Goal: Feedback & Contribution: Submit feedback/report problem

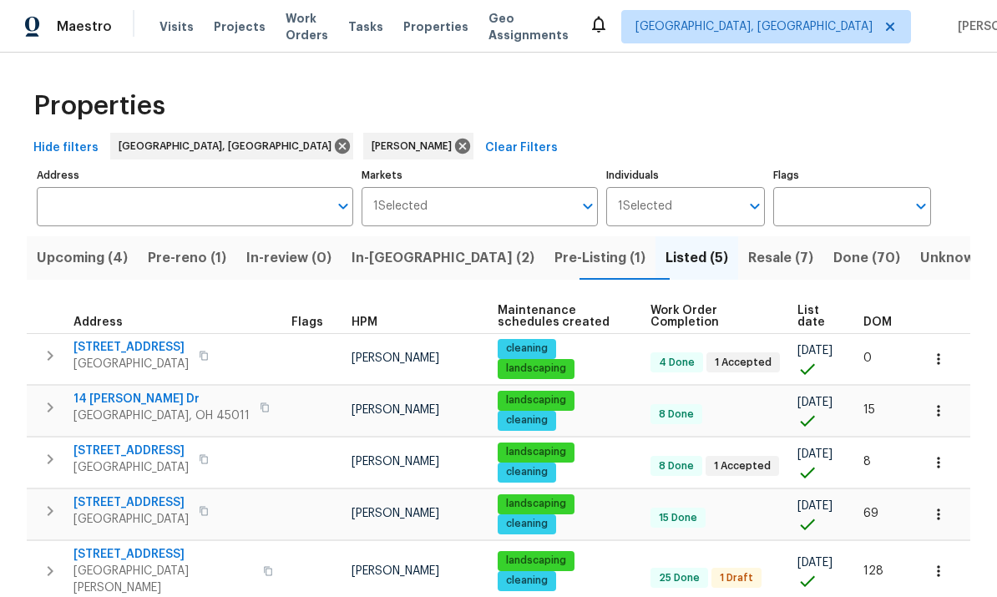
click at [51, 407] on icon "button" at bounding box center [51, 407] width 6 height 10
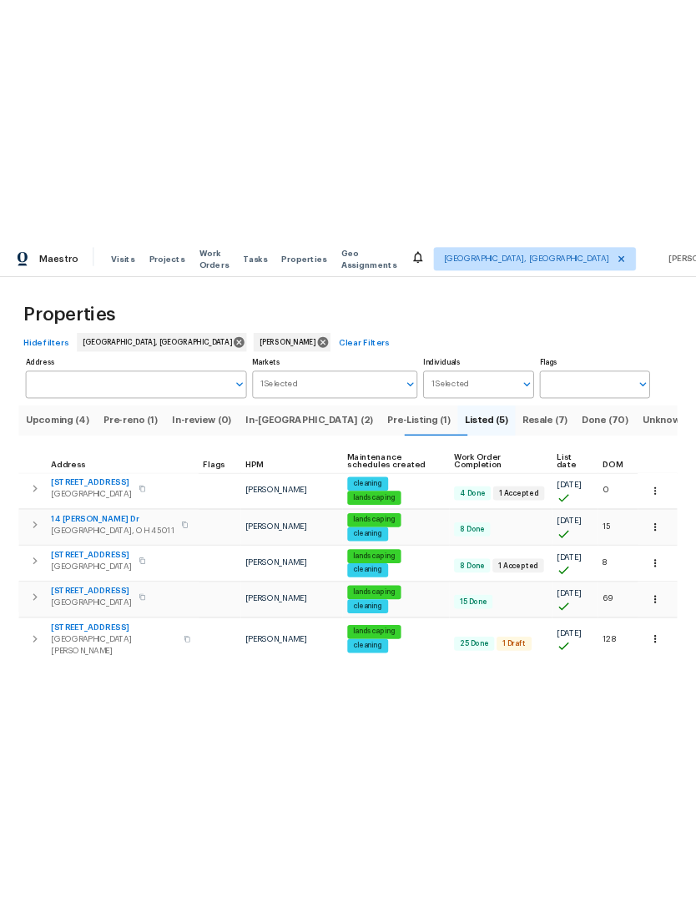
scroll to position [1, 0]
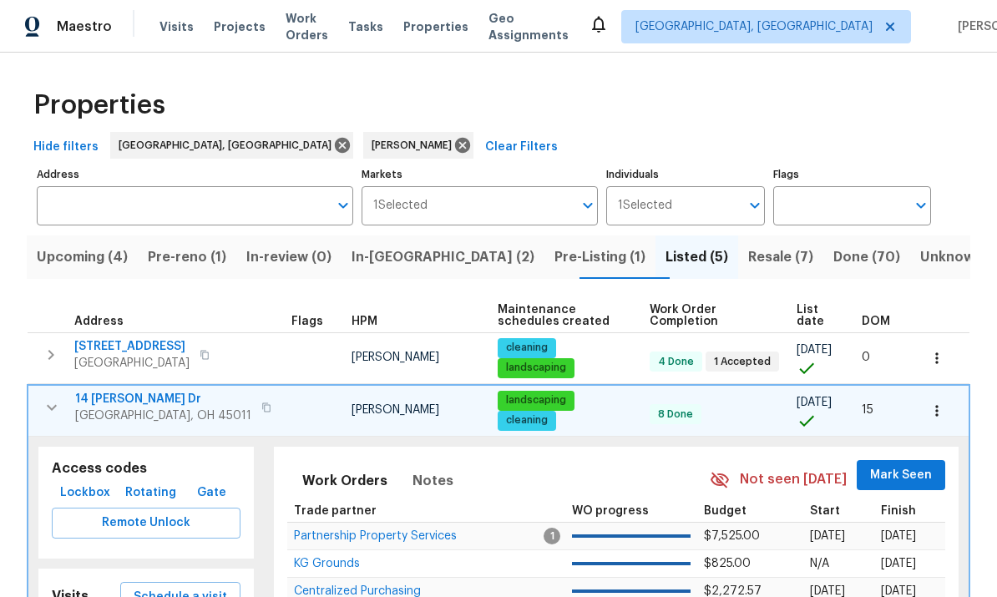
click at [88, 513] on button "Remote Unlock" at bounding box center [146, 523] width 189 height 31
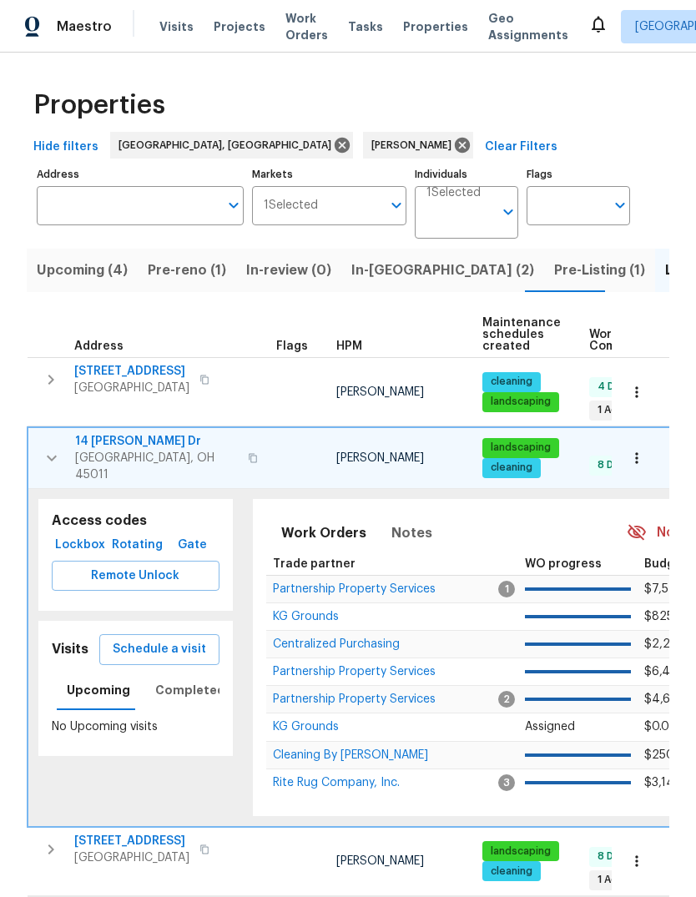
click at [112, 450] on span "Hamilton, OH 45011" at bounding box center [156, 466] width 163 height 33
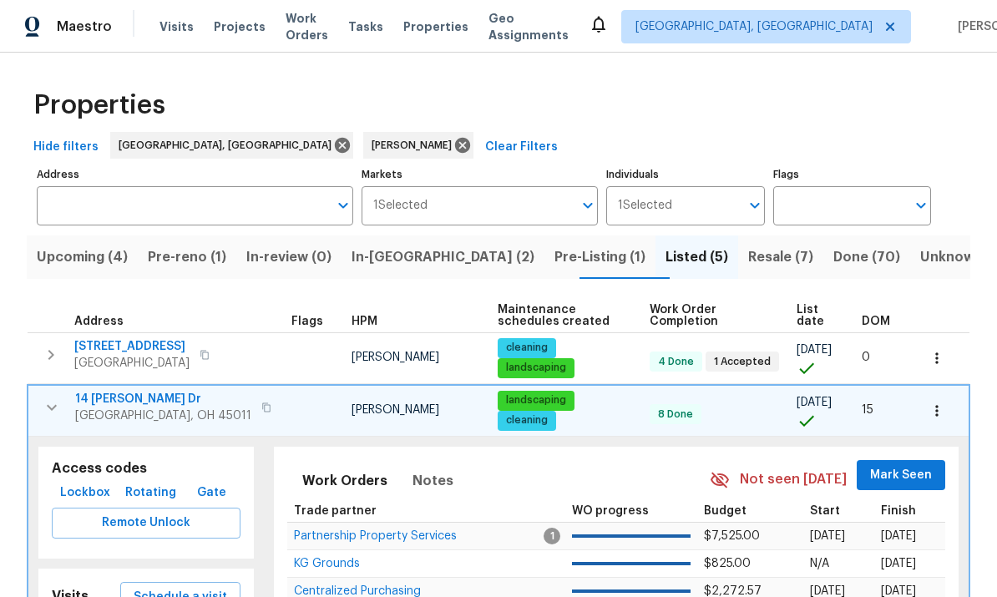
click at [926, 479] on span "Mark Seen" at bounding box center [901, 475] width 62 height 21
click at [939, 398] on button "button" at bounding box center [936, 410] width 37 height 37
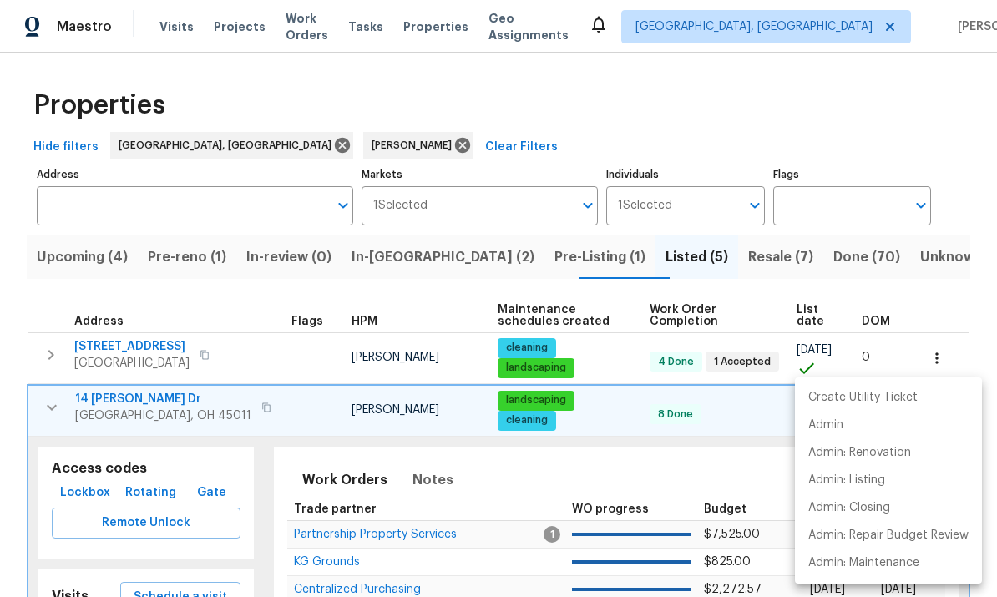
click at [124, 416] on div at bounding box center [498, 298] width 997 height 597
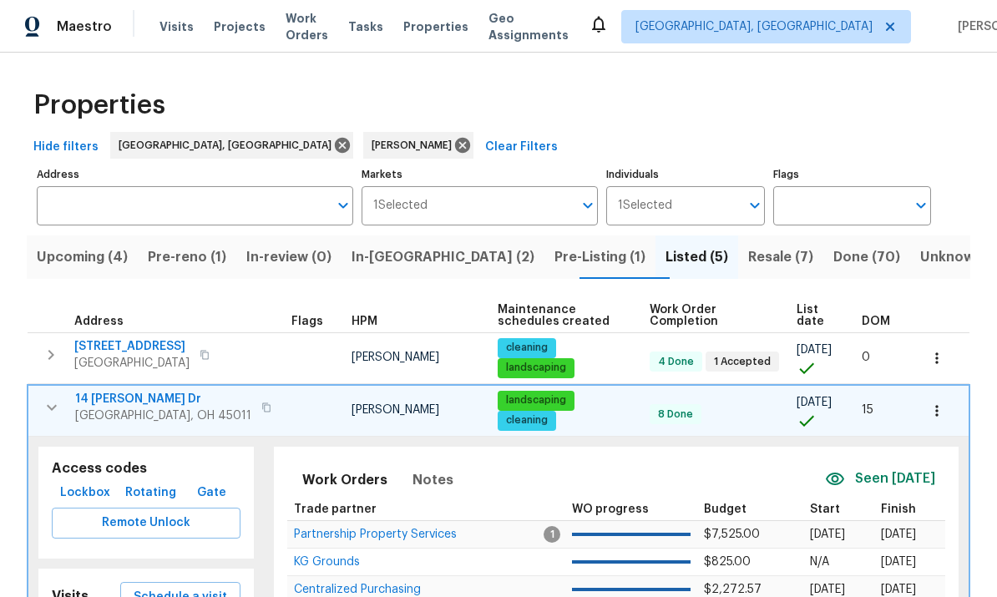
click at [116, 423] on span "Hamilton, OH 45011" at bounding box center [163, 415] width 176 height 17
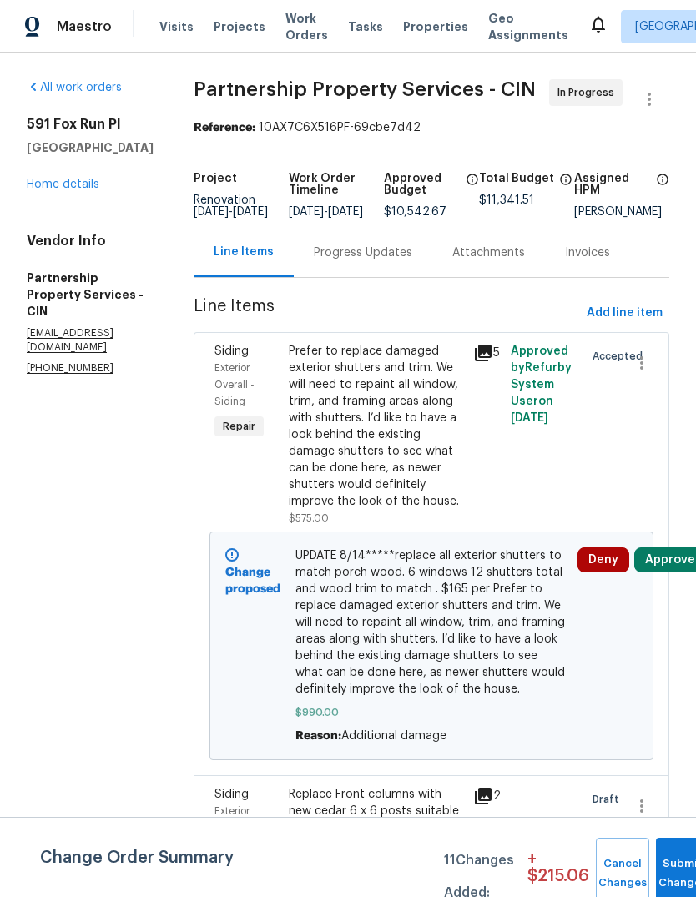
scroll to position [5260, 0]
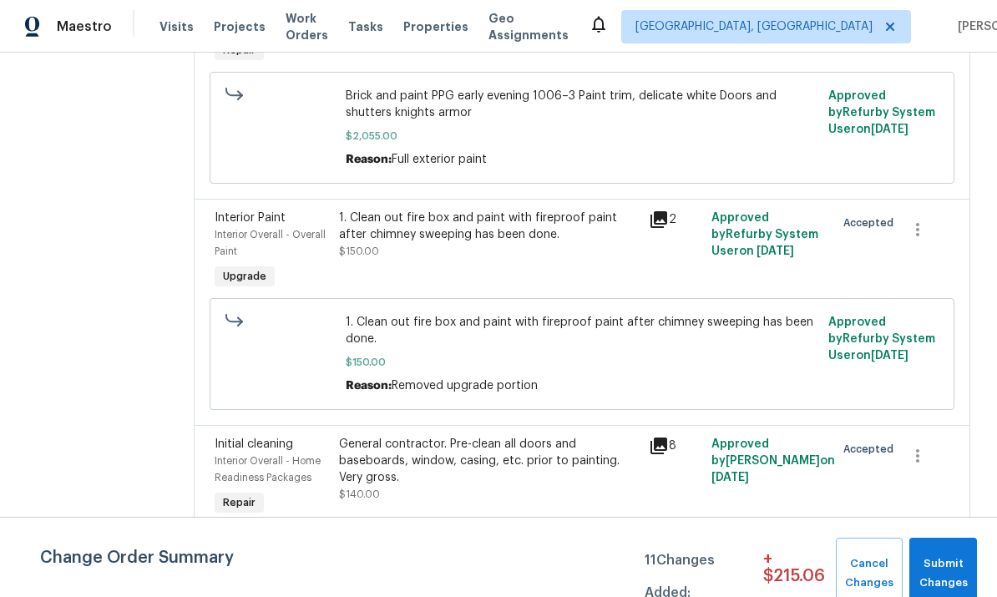
click at [508, 72] on div "Brick and paint PPG early evening 1006–3 Paint trim, delicate white Doors and s…" at bounding box center [489, 24] width 311 height 93
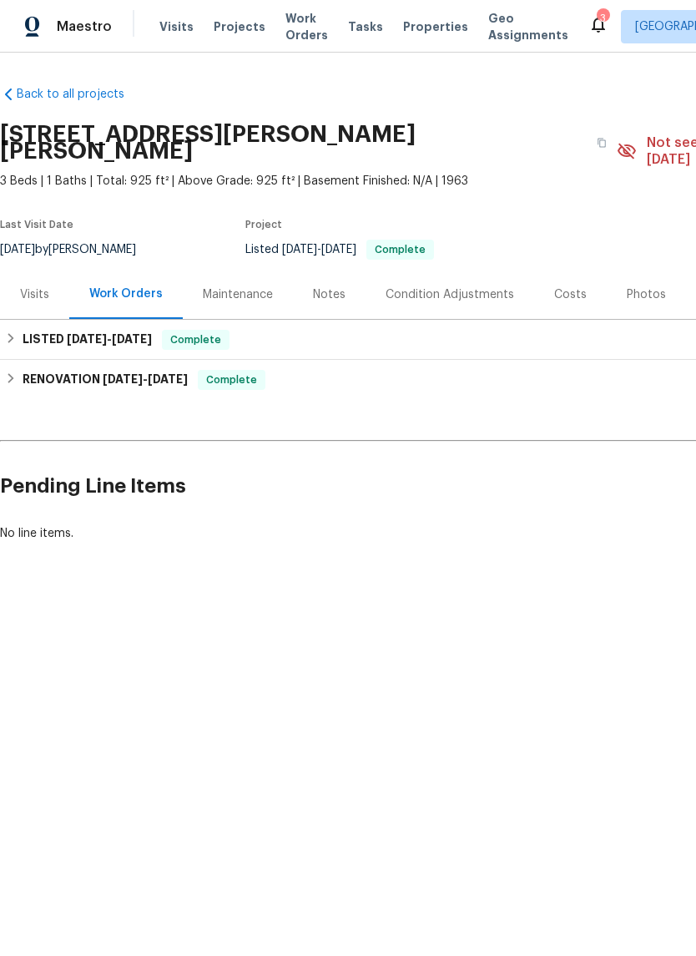
click at [316, 286] on div "Notes" at bounding box center [329, 294] width 33 height 17
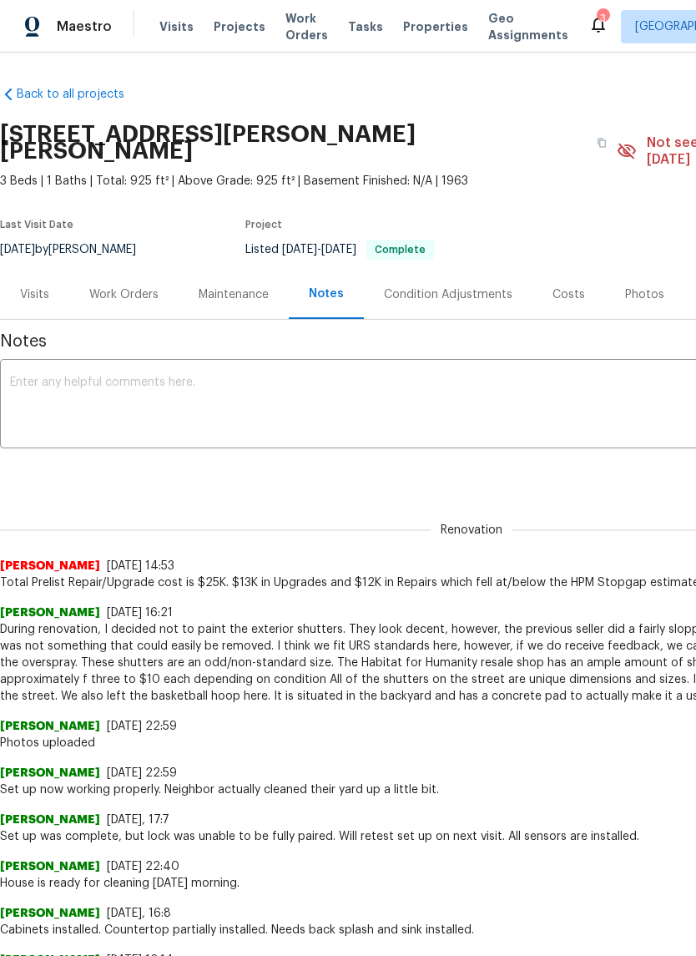
click at [328, 376] on textarea at bounding box center [471, 405] width 923 height 58
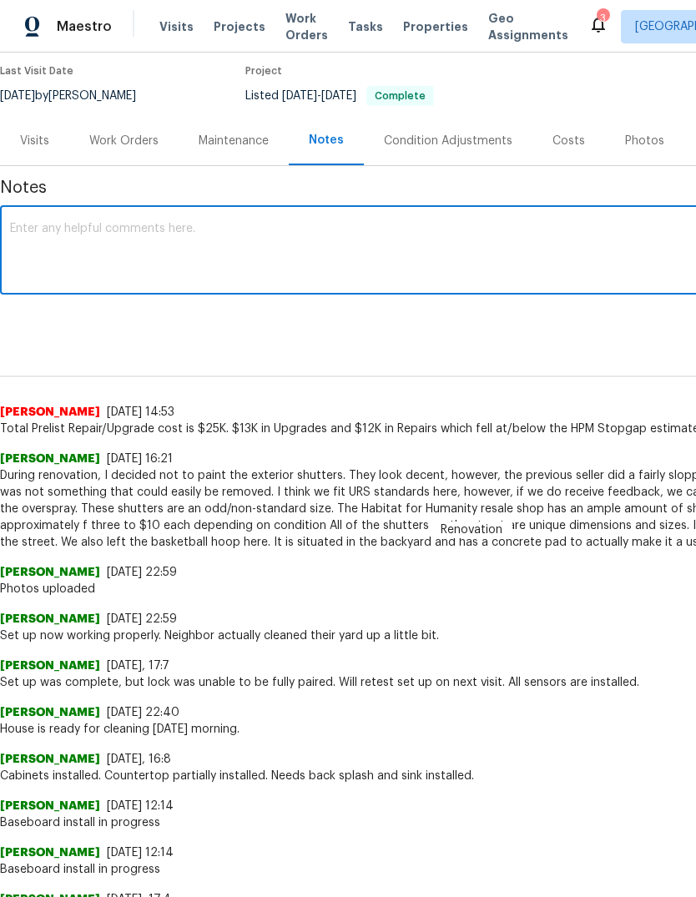
scroll to position [154, 0]
click at [60, 223] on textarea at bounding box center [471, 252] width 923 height 58
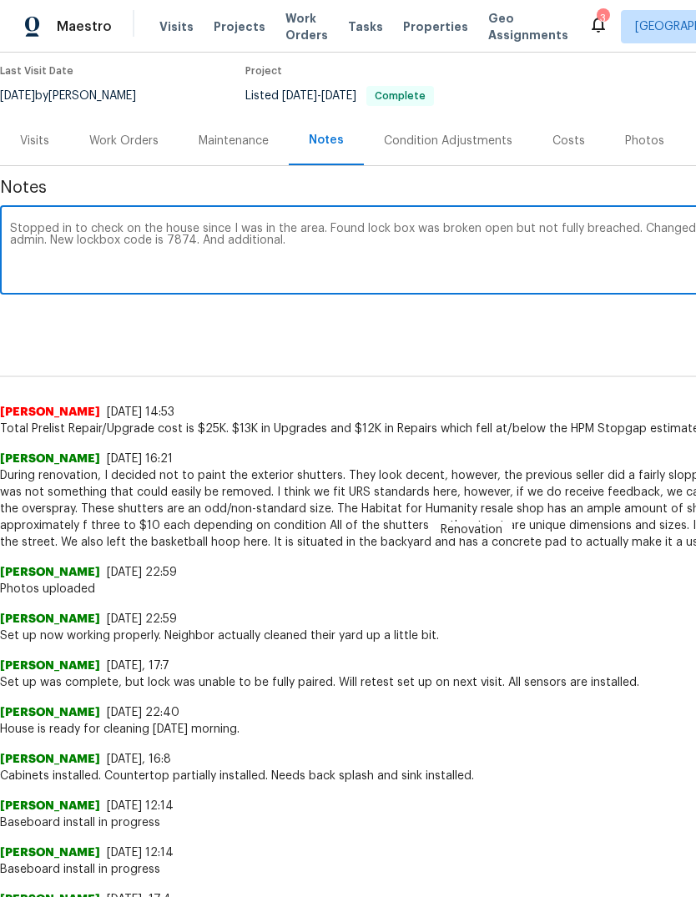
click at [183, 234] on textarea "Stopped in to check on the house since I was in the area. Found lock box was br…" at bounding box center [471, 252] width 923 height 58
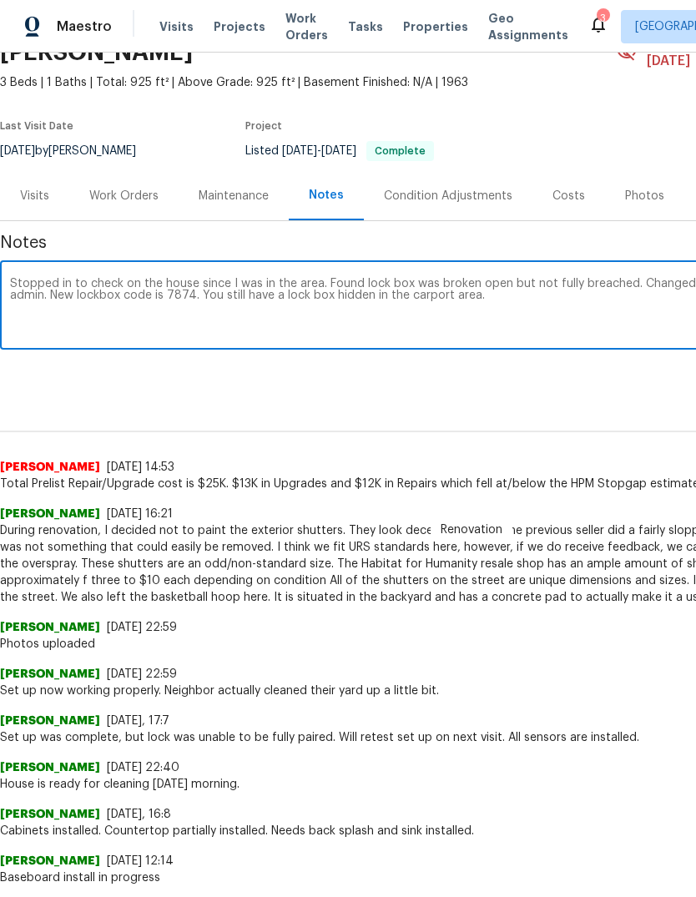
scroll to position [99, 0]
click at [174, 284] on textarea "Stopped in to check on the house since I was in the area. Found lock box was br…" at bounding box center [471, 307] width 923 height 58
click at [499, 278] on textarea "Stopped in to check on the house since I was in the area. Found lock box was br…" at bounding box center [471, 307] width 923 height 58
click at [542, 291] on textarea "Stopped in to check on the house since I was in the area. Found lock box was br…" at bounding box center [471, 307] width 923 height 58
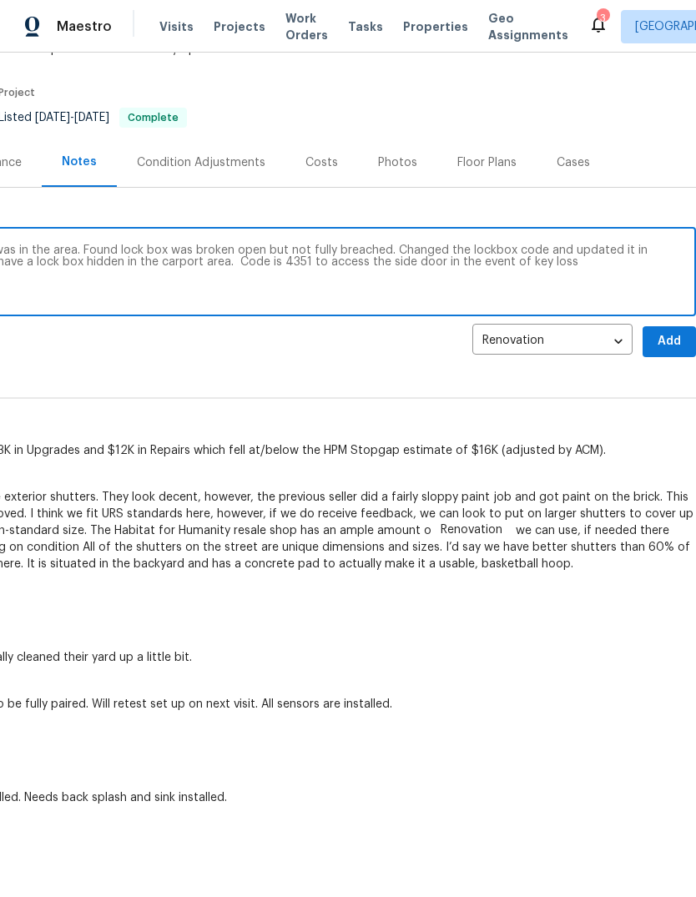
scroll to position [132, 247]
click at [384, 245] on textarea "Stopped in to check on the house since I was in the area. Found lock box was br…" at bounding box center [224, 274] width 923 height 58
click at [413, 274] on textarea "Stopped in to check on the house since I was in the area. Found lock box was br…" at bounding box center [224, 274] width 923 height 58
click at [393, 231] on div "Stopped in to check on the house since I was in the area. Found lock box was br…" at bounding box center [224, 273] width 943 height 85
click at [386, 245] on textarea "Stopped in to check on the house since I was in the area. Found lock box was br…" at bounding box center [224, 274] width 923 height 58
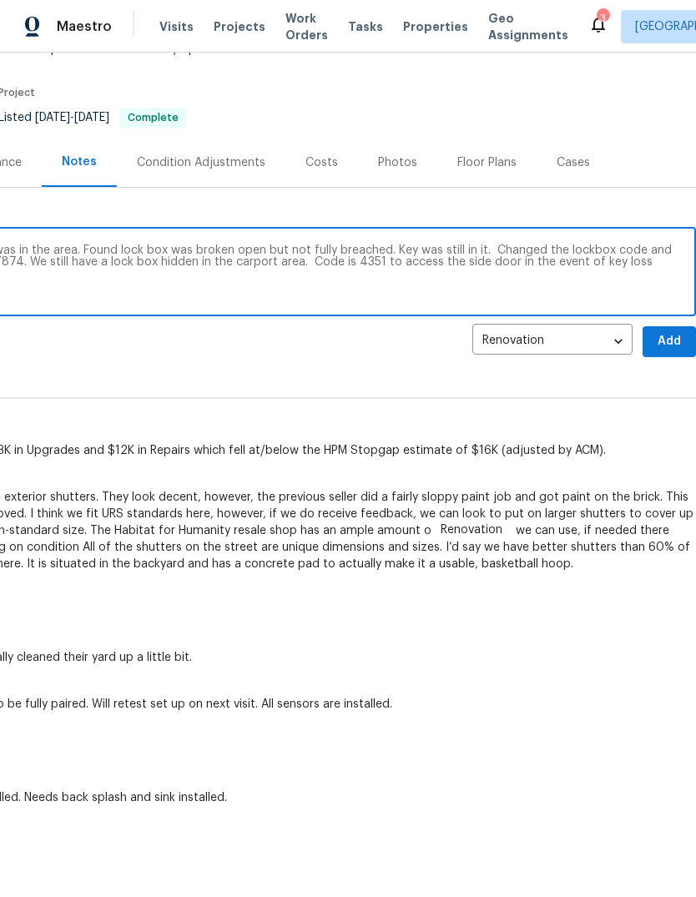
type textarea "Stopped in to check on the house since I was in the area. Found lock box was br…"
click at [649, 331] on button "Add" at bounding box center [669, 341] width 53 height 31
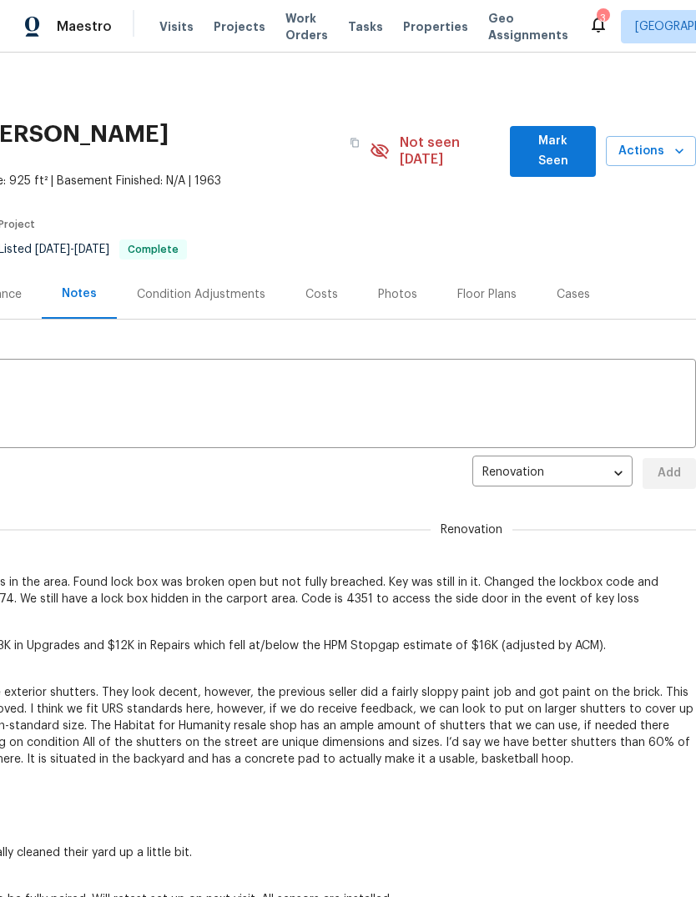
scroll to position [0, 247]
click at [643, 147] on span "Actions" at bounding box center [650, 151] width 63 height 21
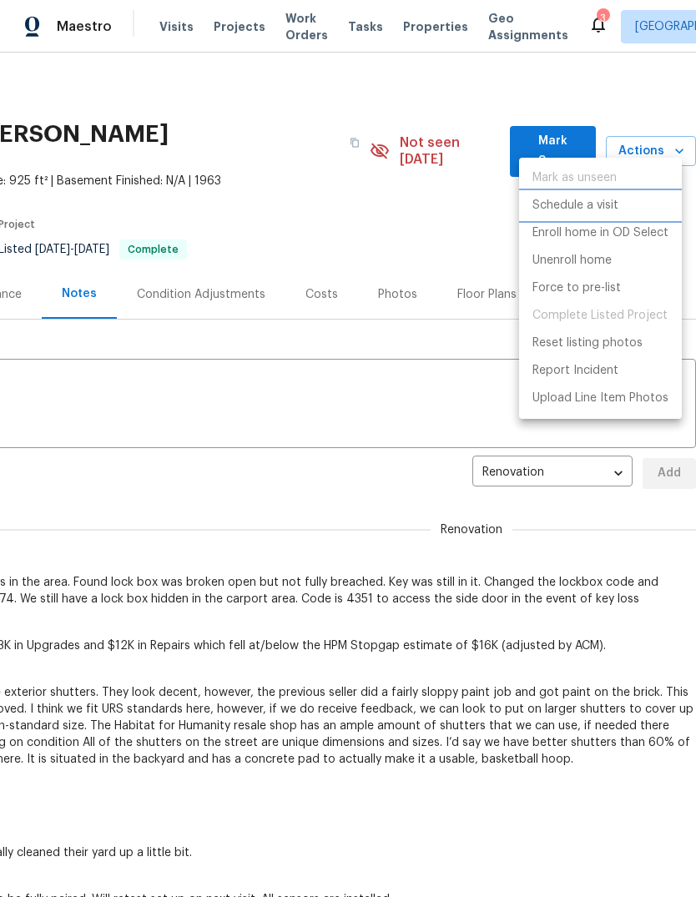
click at [618, 202] on p "Schedule a visit" at bounding box center [576, 206] width 86 height 18
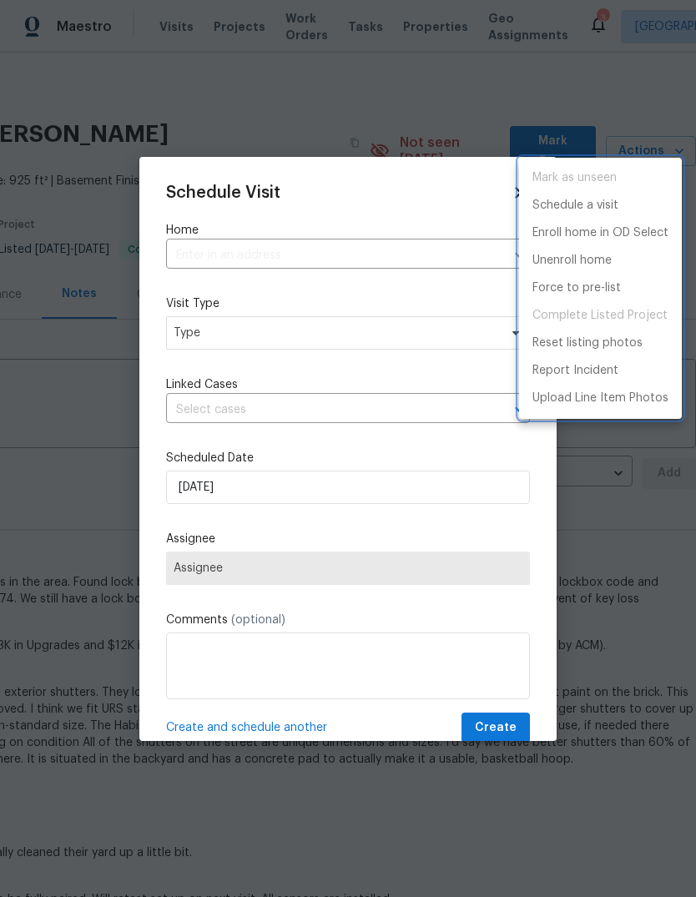
type input "[STREET_ADDRESS][PERSON_NAME][PERSON_NAME]"
click at [332, 336] on div at bounding box center [348, 448] width 696 height 897
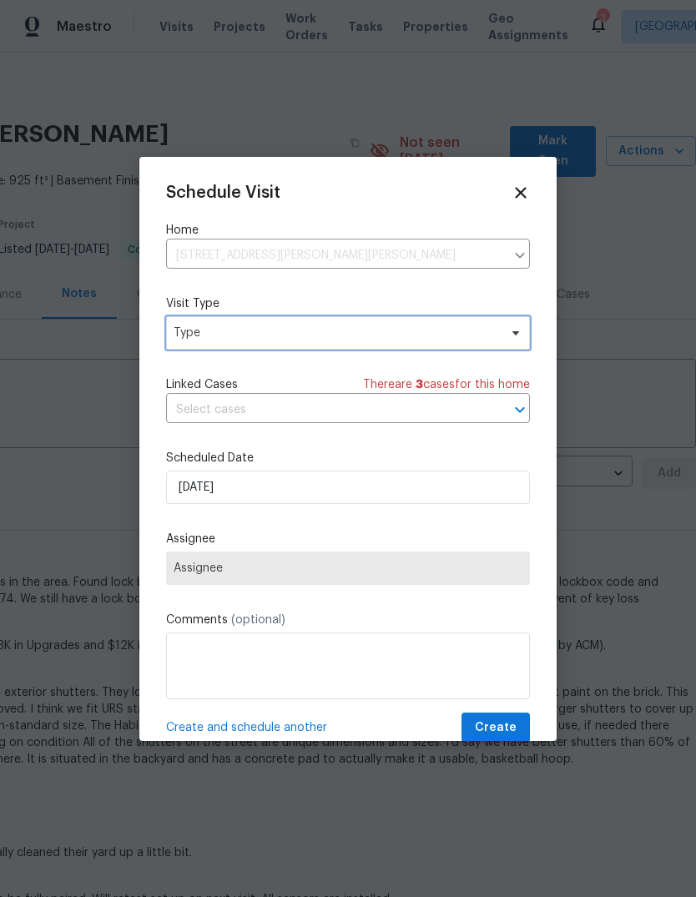
click at [347, 344] on span "Type" at bounding box center [348, 332] width 364 height 33
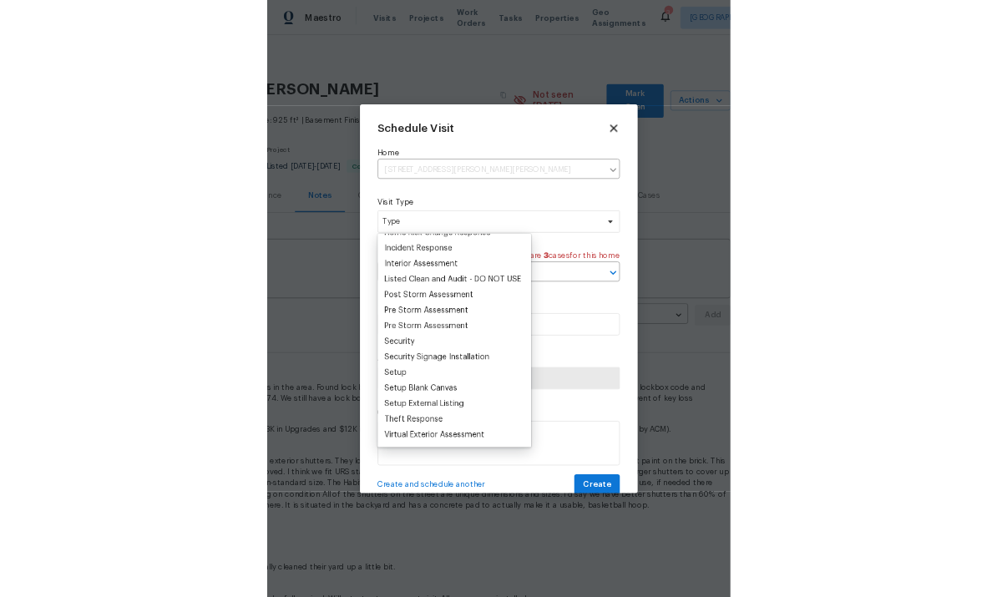
scroll to position [134, 0]
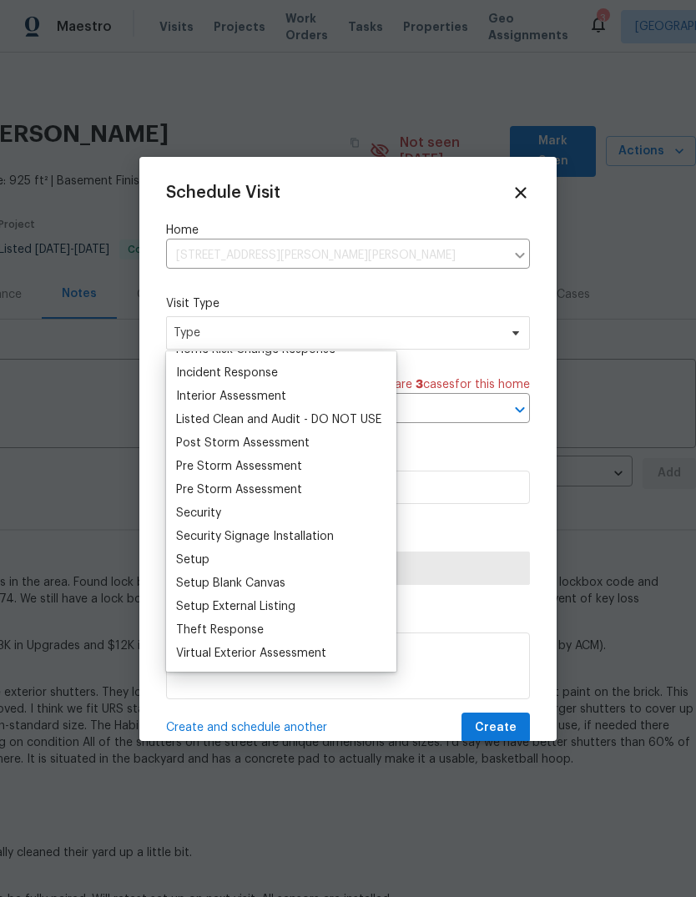
type input "Se"
click at [241, 515] on div "Security" at bounding box center [281, 513] width 220 height 23
click at [286, 523] on div "Security" at bounding box center [281, 513] width 220 height 23
click at [293, 507] on div "Security" at bounding box center [281, 513] width 220 height 23
click at [210, 513] on div "Security" at bounding box center [198, 513] width 45 height 17
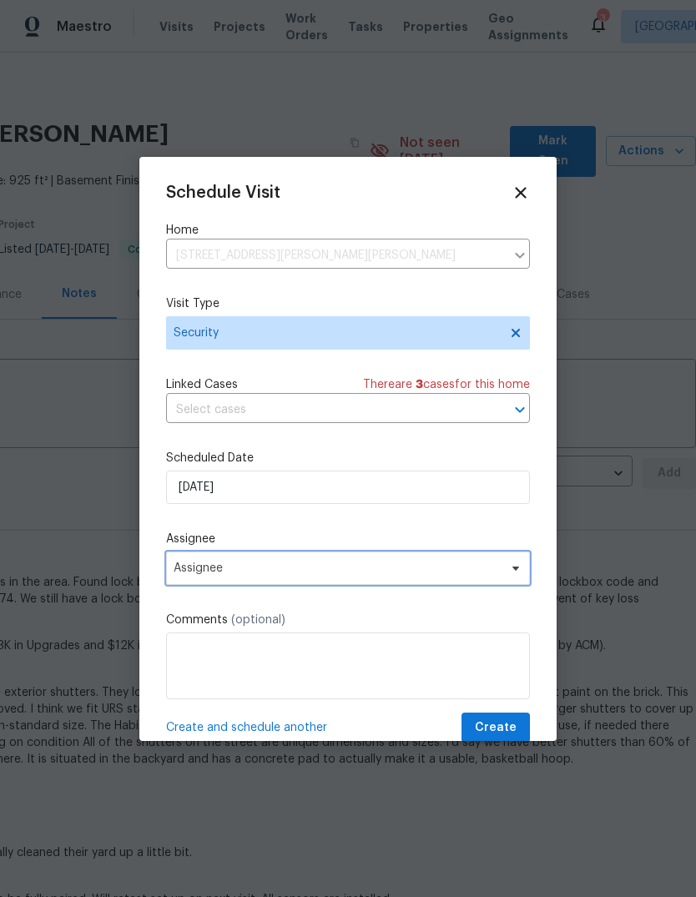
click at [174, 565] on span "Assignee" at bounding box center [337, 568] width 327 height 13
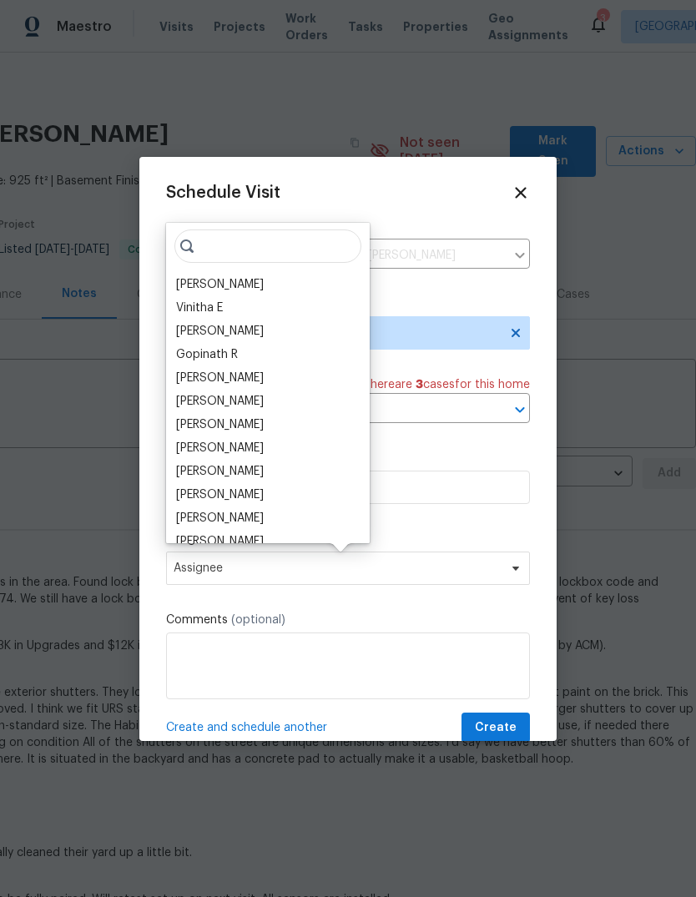
click at [197, 281] on div "[PERSON_NAME]" at bounding box center [220, 284] width 88 height 17
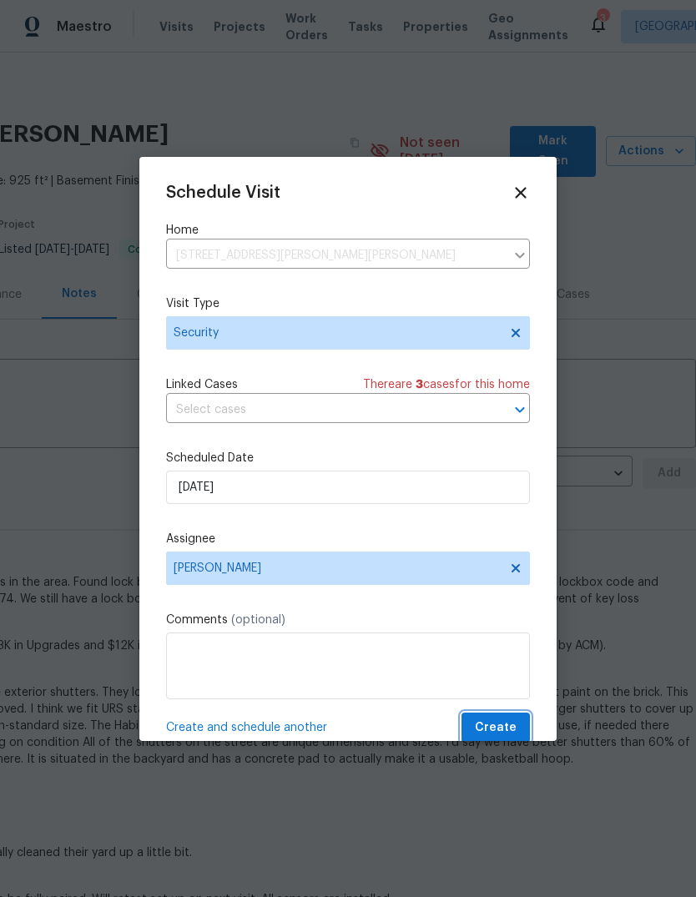
click at [508, 732] on span "Create" at bounding box center [496, 728] width 42 height 21
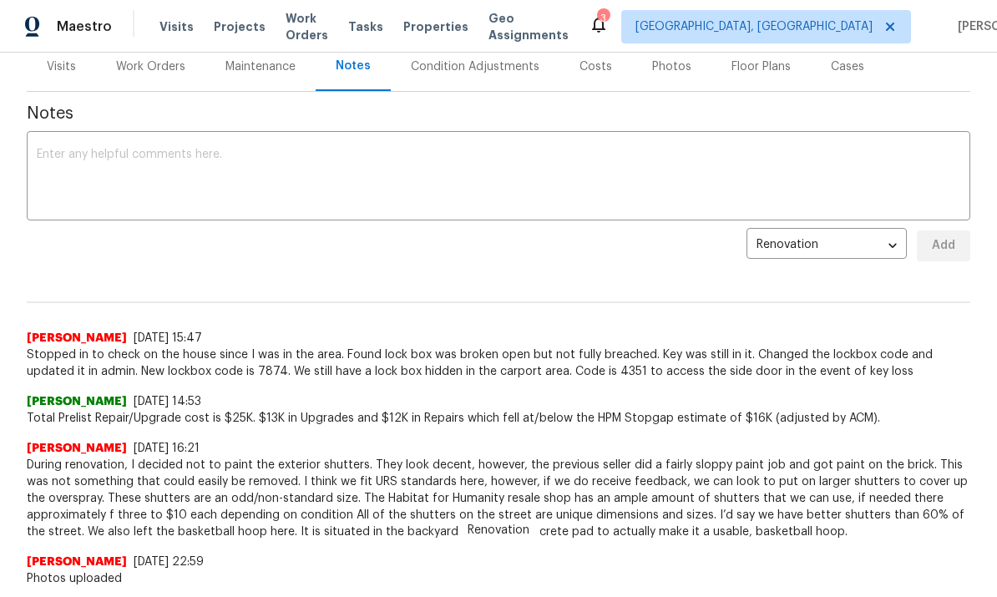
scroll to position [223, 0]
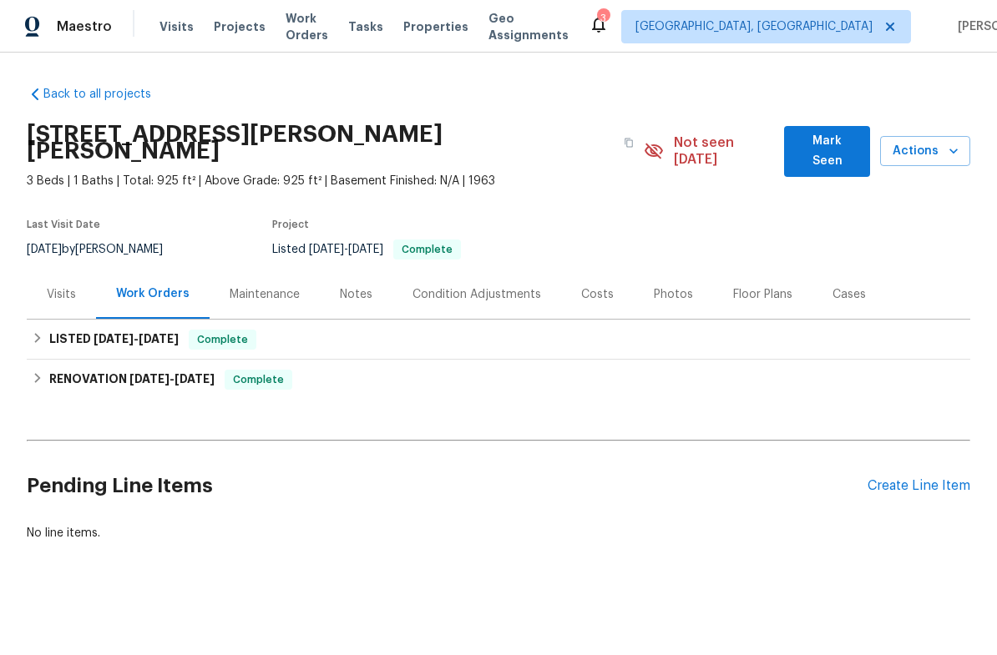
click at [942, 143] on span "Actions" at bounding box center [924, 151] width 63 height 21
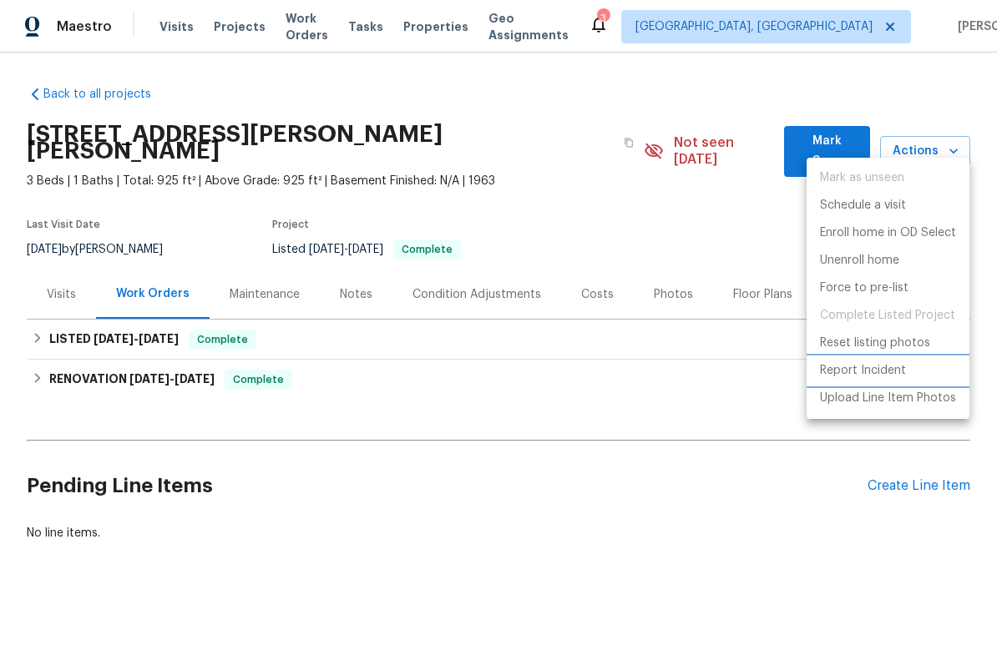
click at [897, 367] on p "Report Incident" at bounding box center [863, 371] width 86 height 18
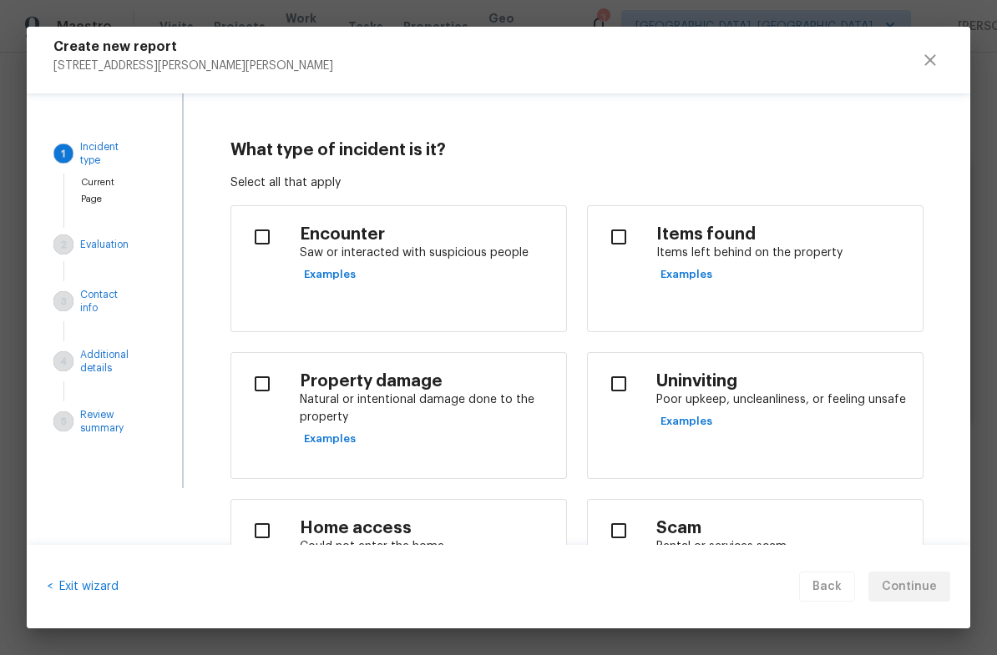
click at [278, 400] on input "checkbox" at bounding box center [262, 383] width 35 height 35
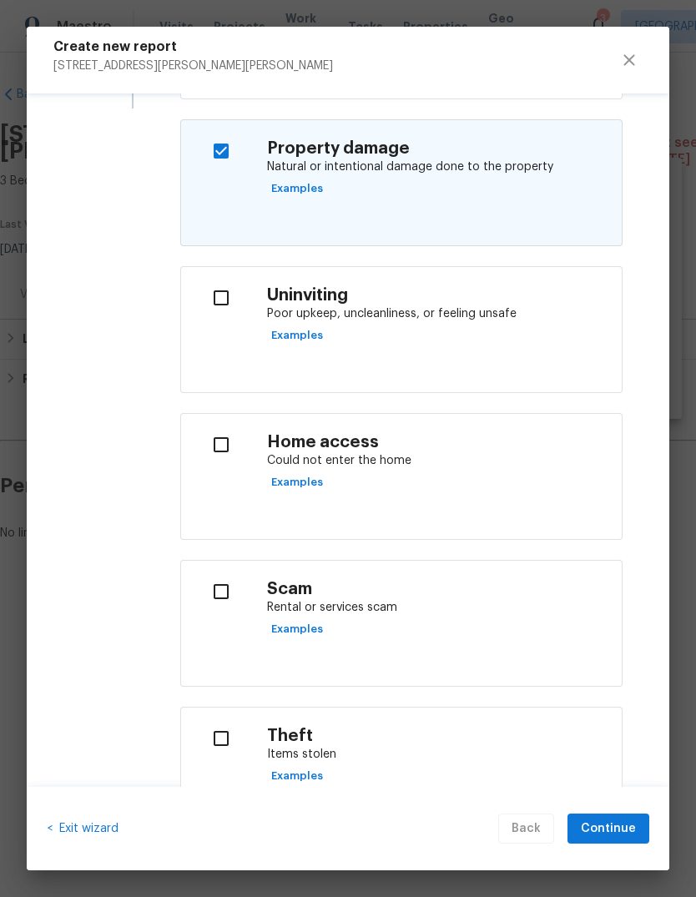
scroll to position [383, 0]
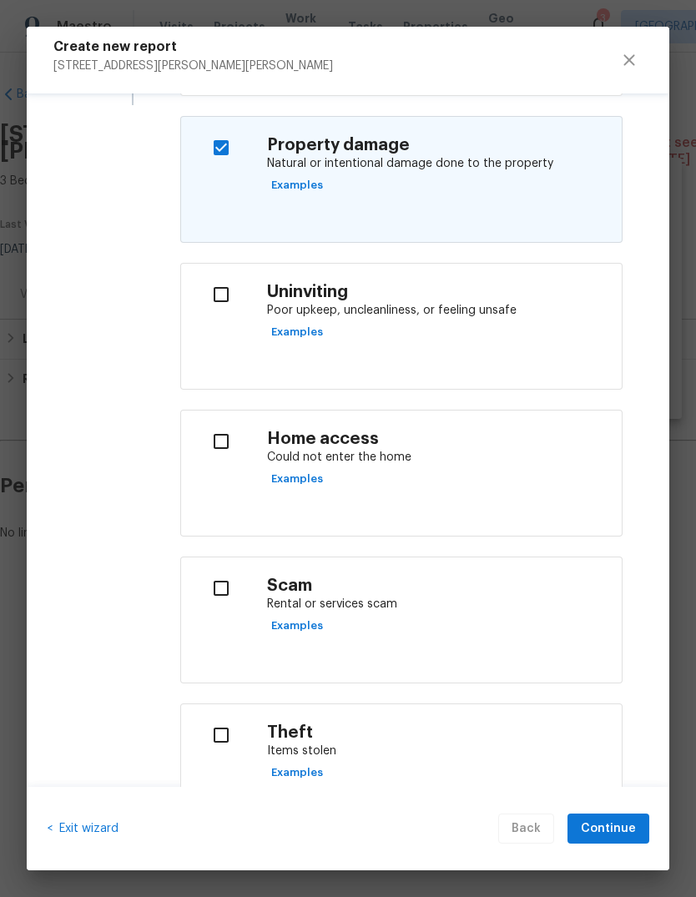
click at [219, 141] on input "checkbox" at bounding box center [221, 147] width 53 height 35
checkbox input "false"
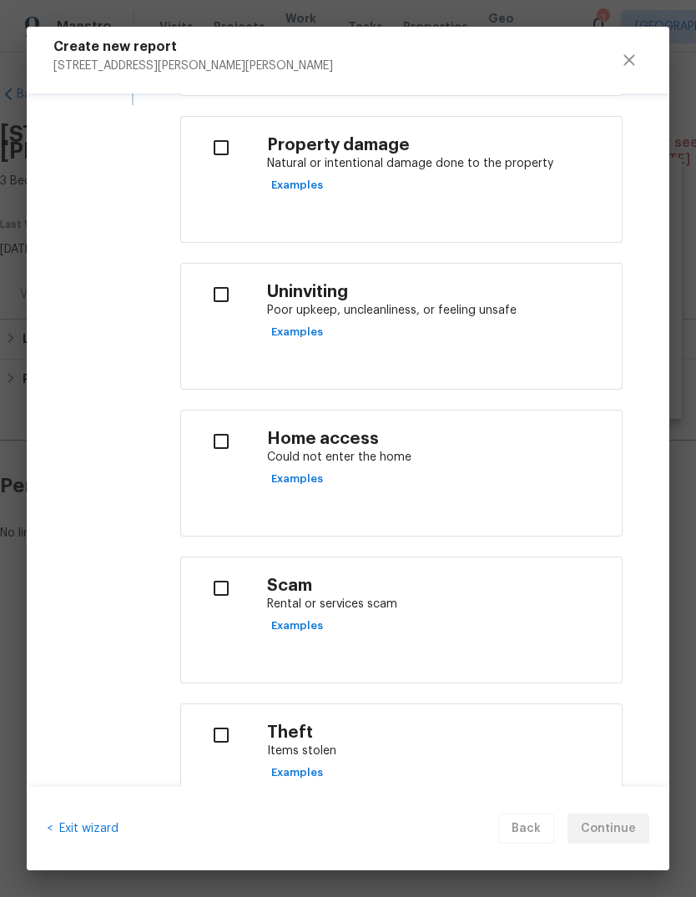
click at [224, 614] on div at bounding box center [220, 605] width 73 height 88
checkbox input "true"
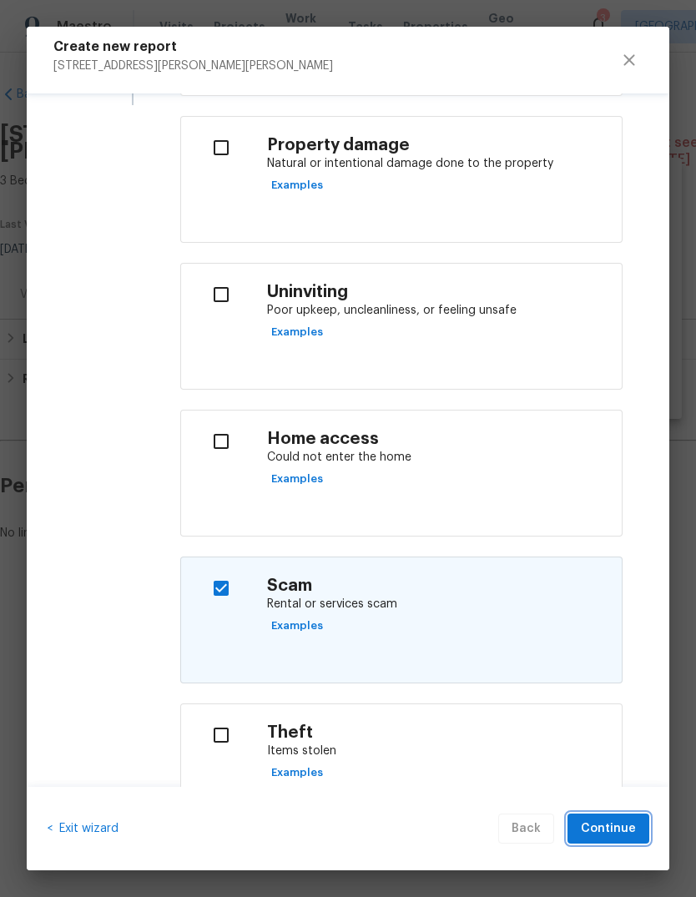
click at [599, 654] on span "Continue" at bounding box center [608, 829] width 55 height 21
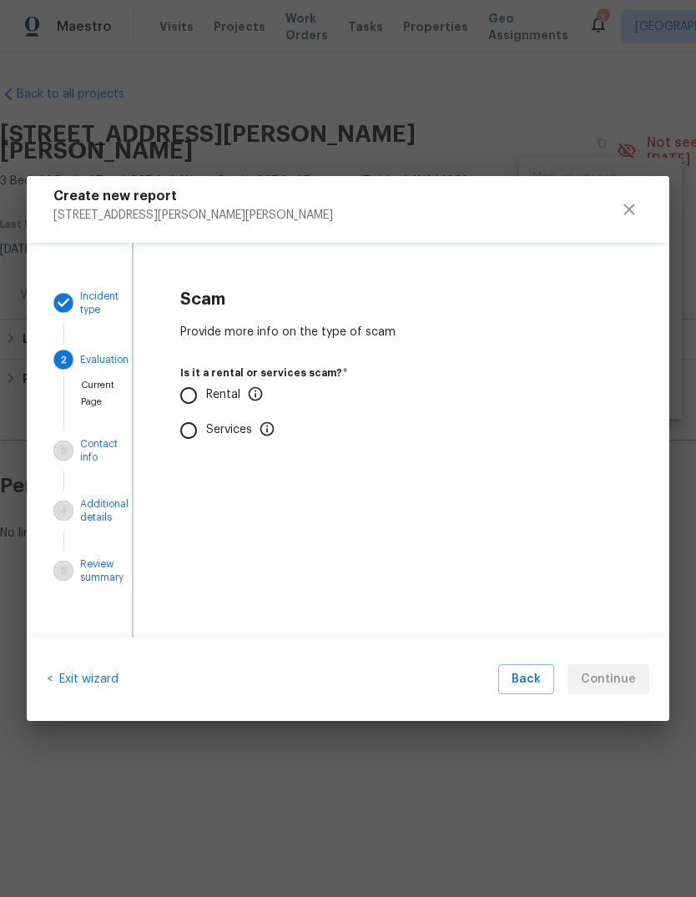
click at [232, 386] on label "Rental" at bounding box center [324, 395] width 307 height 35
click at [206, 386] on input "Rental" at bounding box center [188, 395] width 35 height 35
radio input "true"
click at [192, 482] on input "No" at bounding box center [188, 494] width 35 height 35
radio input "true"
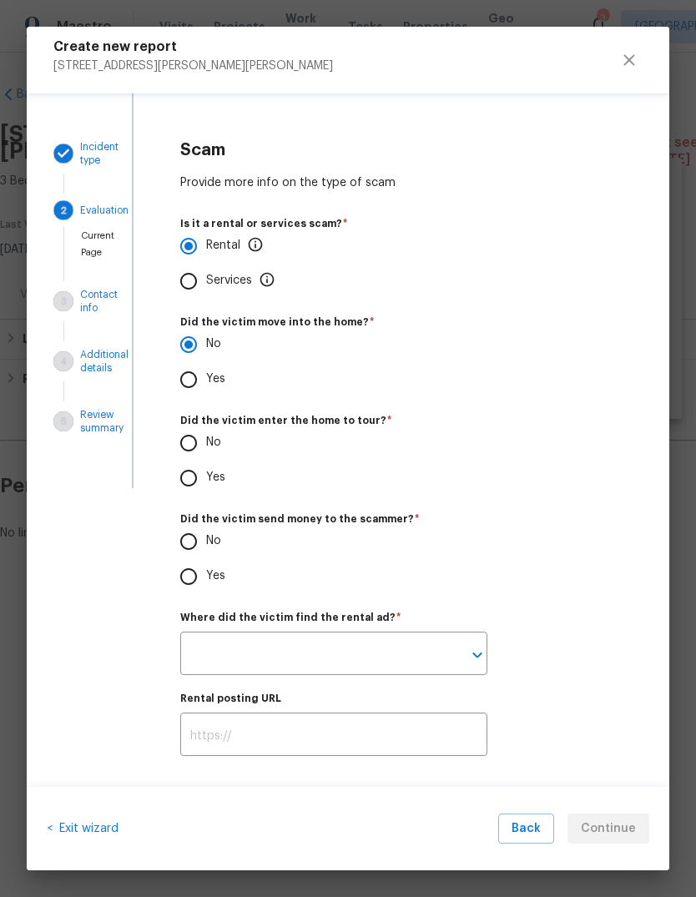
click at [195, 442] on input "No" at bounding box center [188, 443] width 35 height 35
radio input "true"
click at [181, 435] on input "No" at bounding box center [188, 443] width 35 height 35
click at [191, 464] on input "Yes" at bounding box center [188, 478] width 35 height 35
radio input "true"
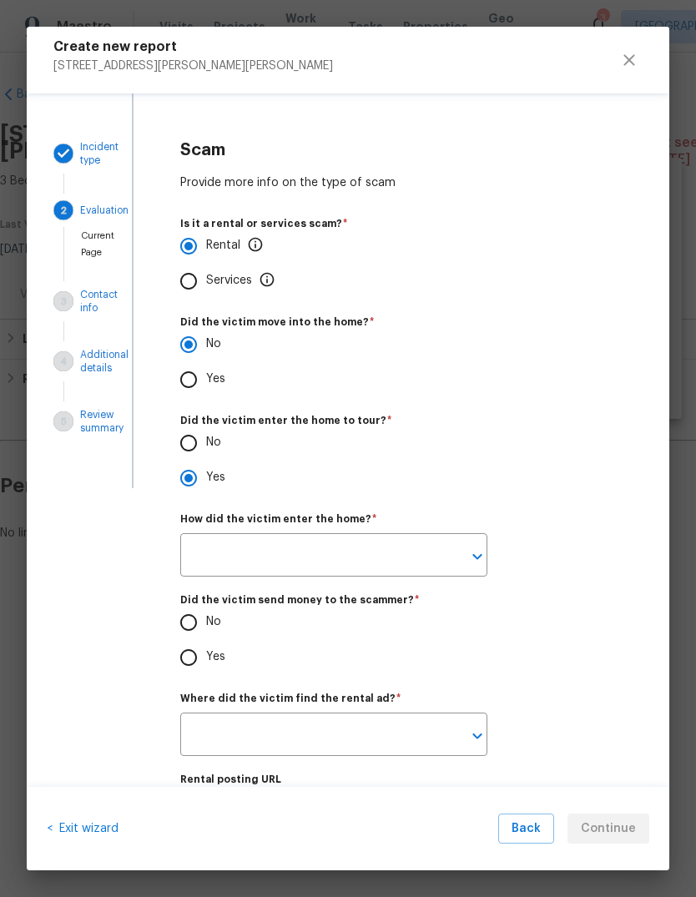
click at [199, 446] on input "No" at bounding box center [188, 443] width 35 height 35
radio input "true"
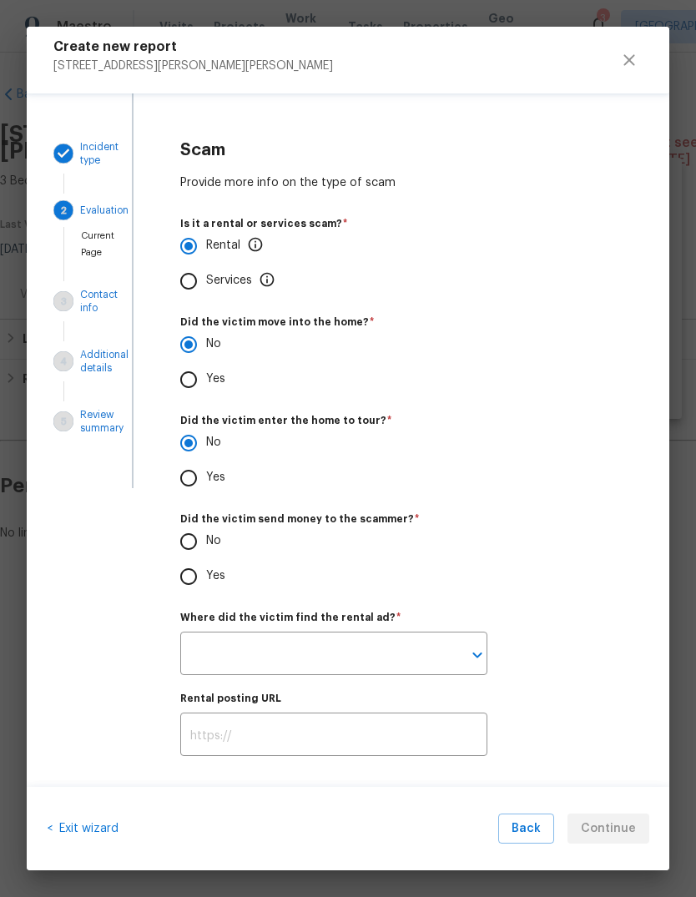
click at [188, 446] on input "No" at bounding box center [188, 443] width 35 height 35
click at [474, 654] on icon "Open" at bounding box center [477, 655] width 20 height 20
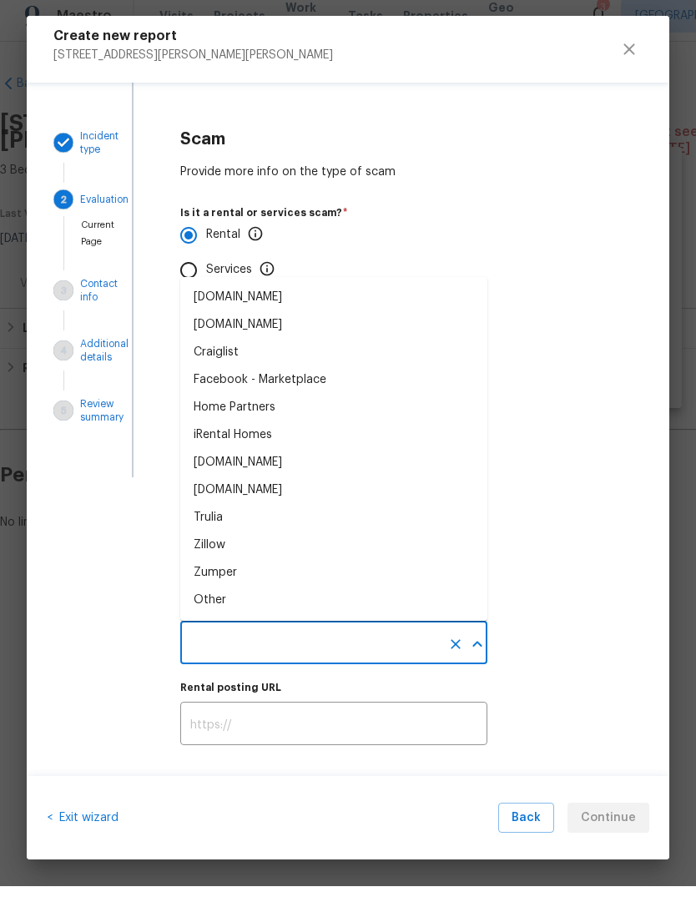
click at [330, 386] on li "Facebook - Marketplace" at bounding box center [333, 391] width 307 height 28
type input "Facebook - Marketplace"
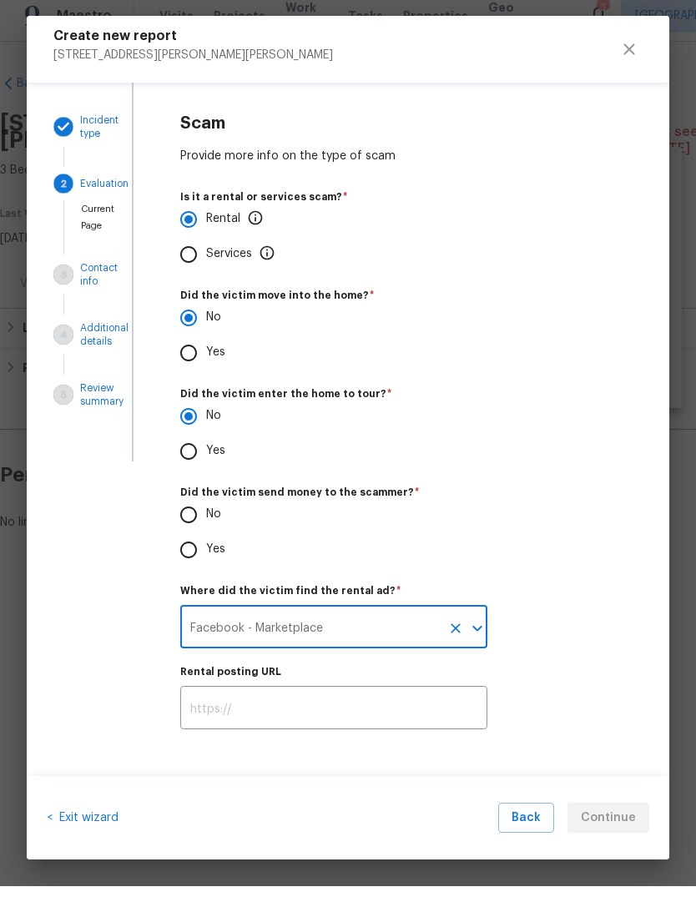
scroll to position [18, 0]
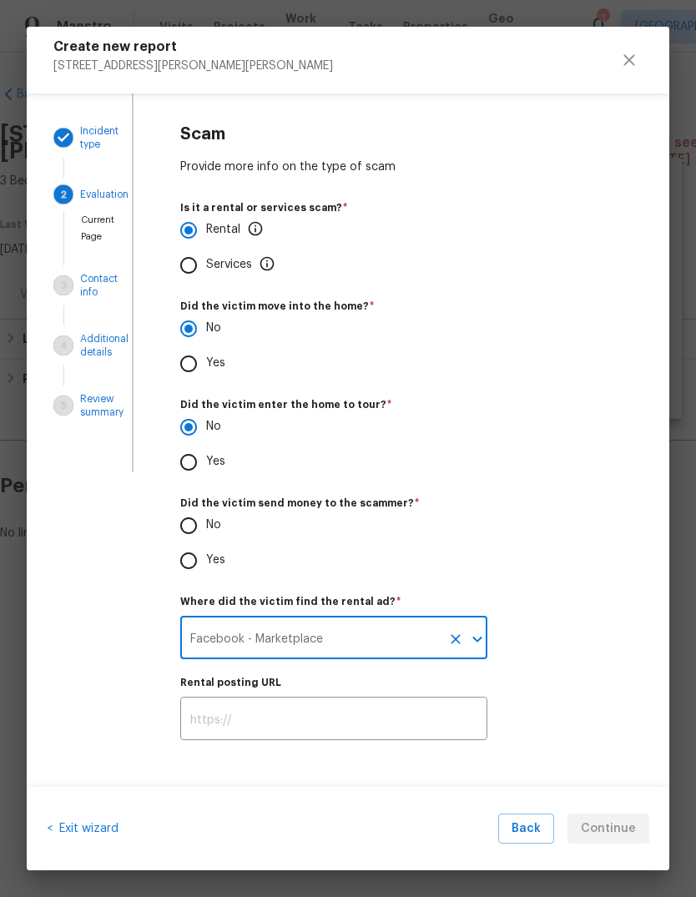
click at [340, 654] on input "text" at bounding box center [333, 720] width 307 height 39
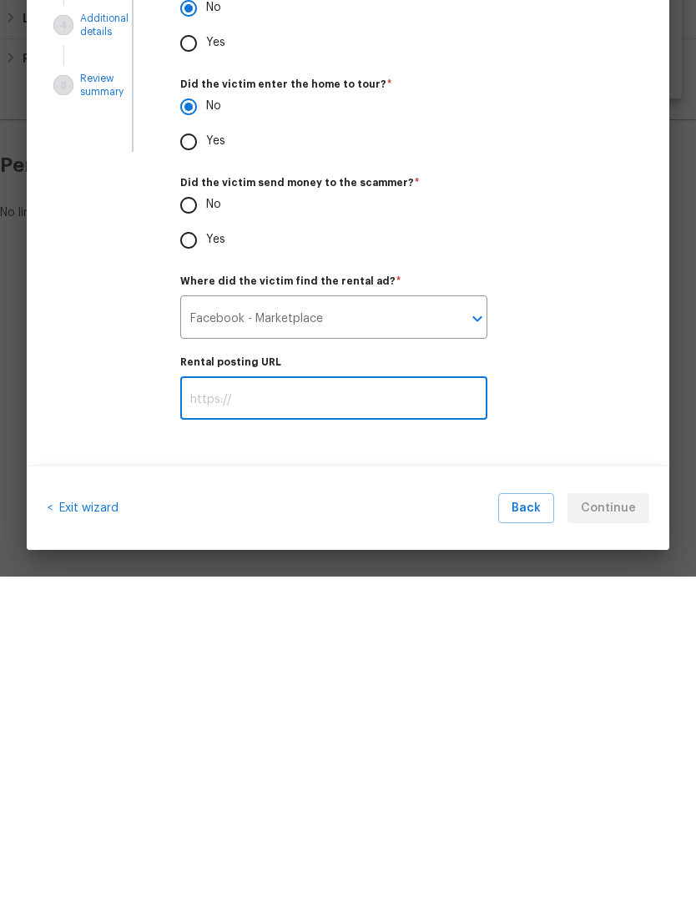
click at [616, 597] on div "Where did the victim find the rental ad?   * Facebook - Marketplace ​" at bounding box center [401, 628] width 442 height 63
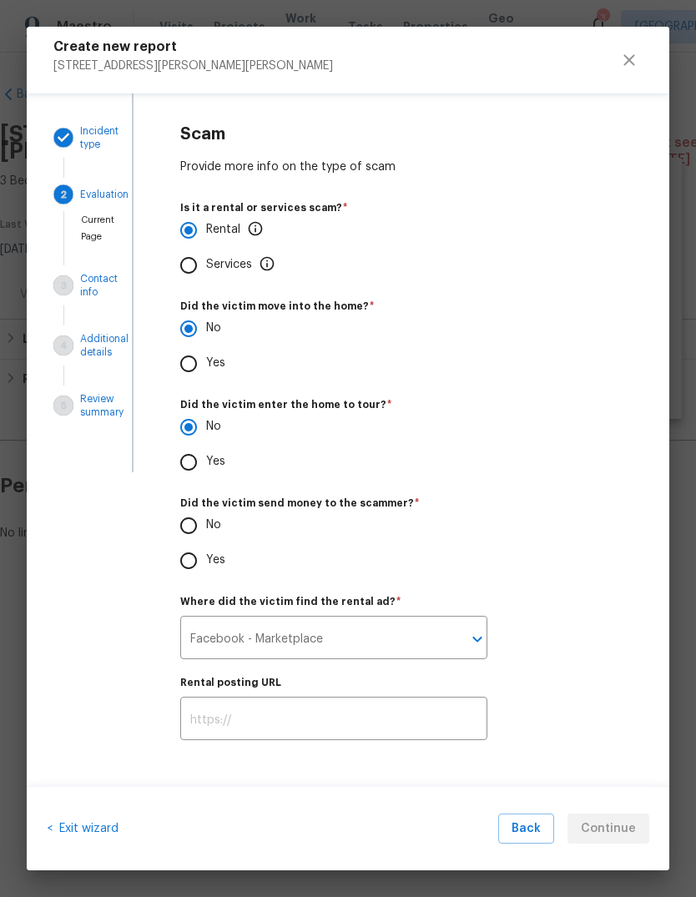
click at [615, 654] on div "Rental posting URL ​" at bounding box center [401, 702] width 447 height 81
click at [78, 285] on span "3" at bounding box center [66, 285] width 27 height 20
click at [199, 523] on input "No" at bounding box center [188, 525] width 35 height 35
radio input "true"
click at [521, 654] on span "Back" at bounding box center [526, 829] width 29 height 21
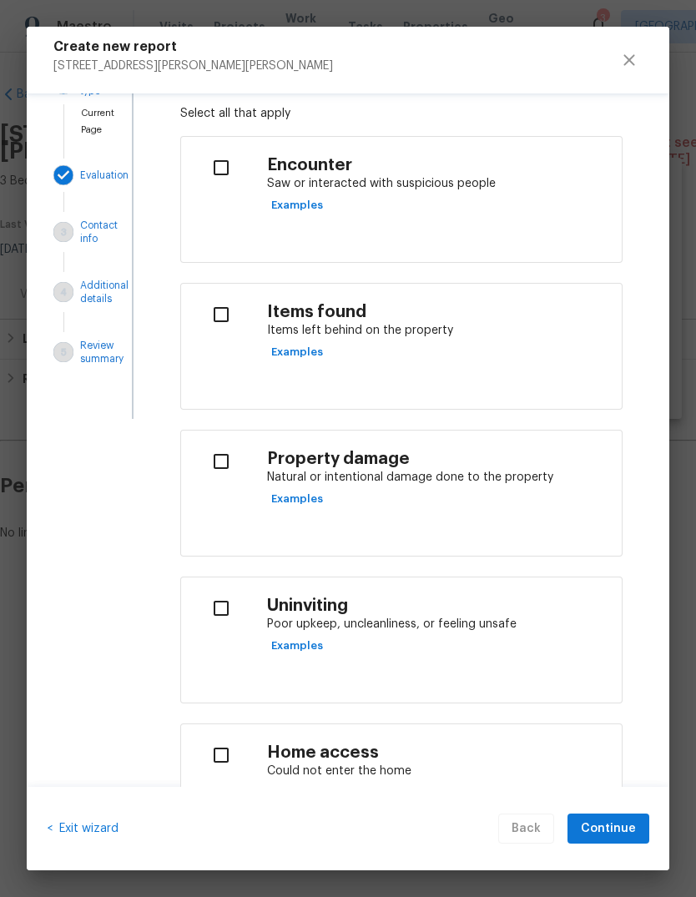
scroll to position [75, 0]
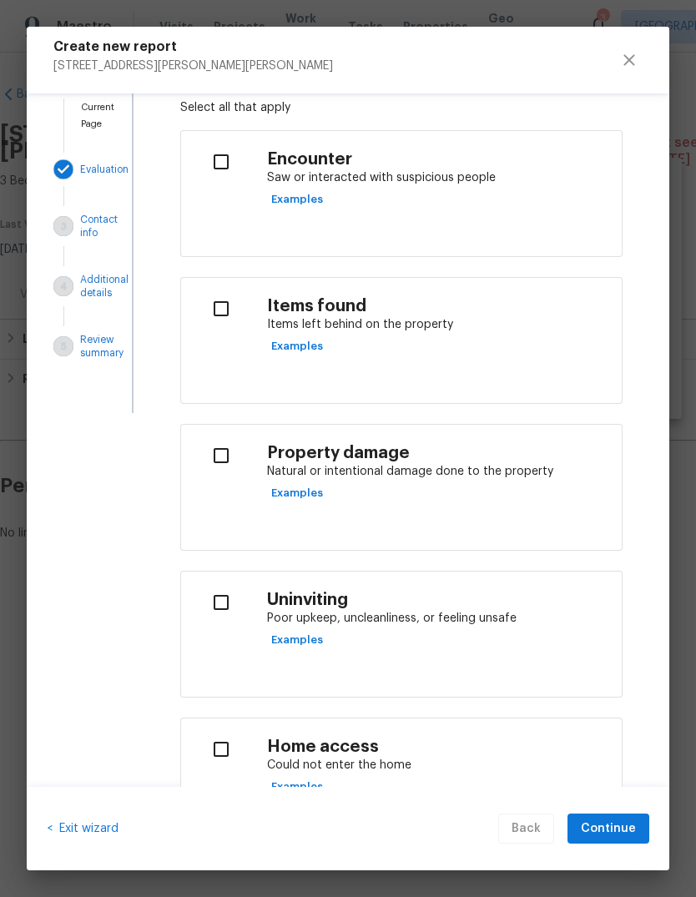
click at [220, 448] on input "checkbox" at bounding box center [221, 455] width 53 height 35
checkbox input "true"
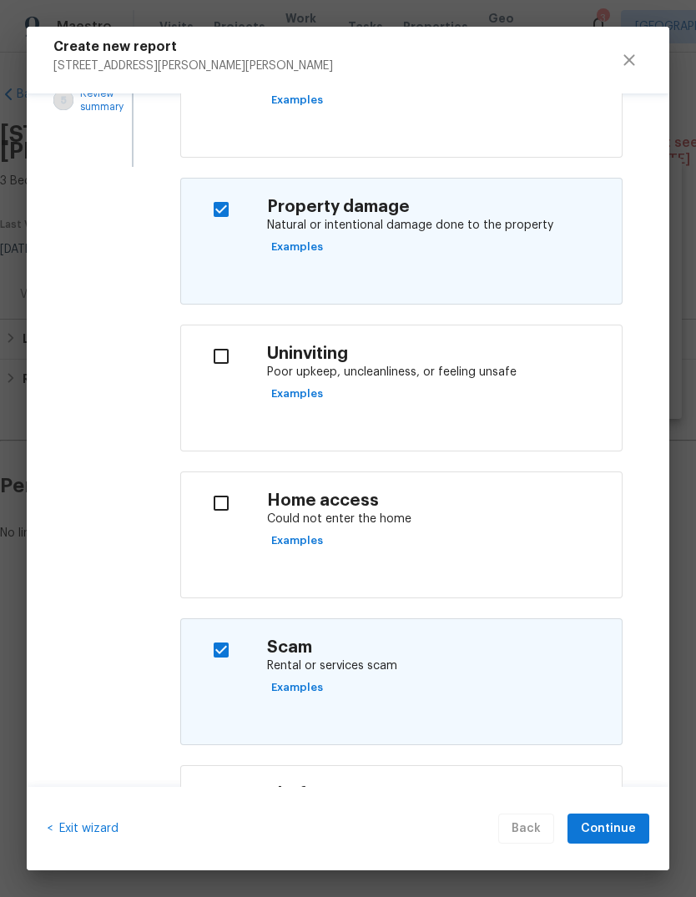
scroll to position [350, 0]
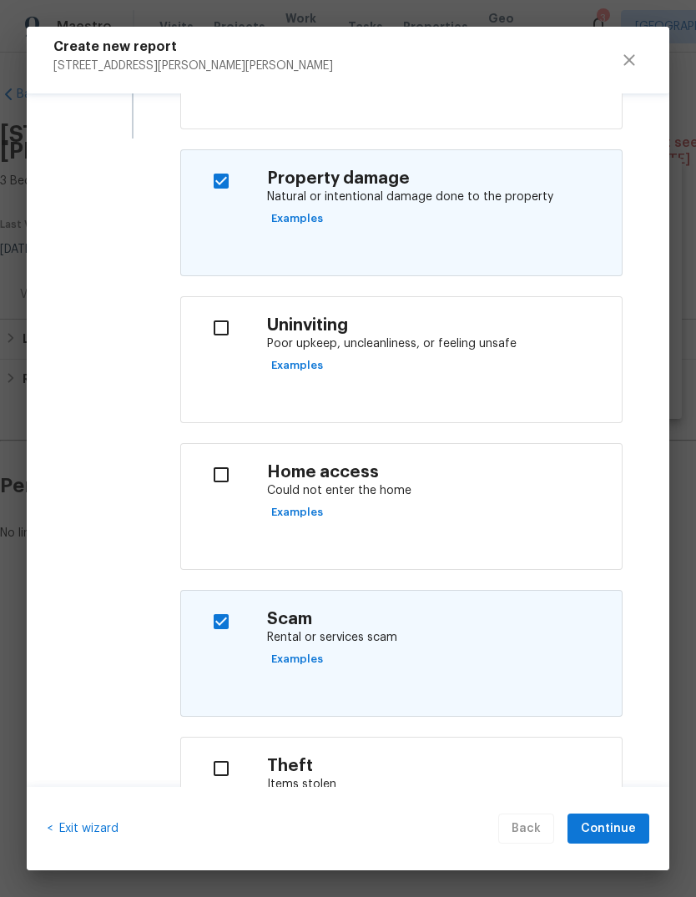
click at [210, 638] on input "checkbox" at bounding box center [221, 621] width 53 height 35
checkbox input "false"
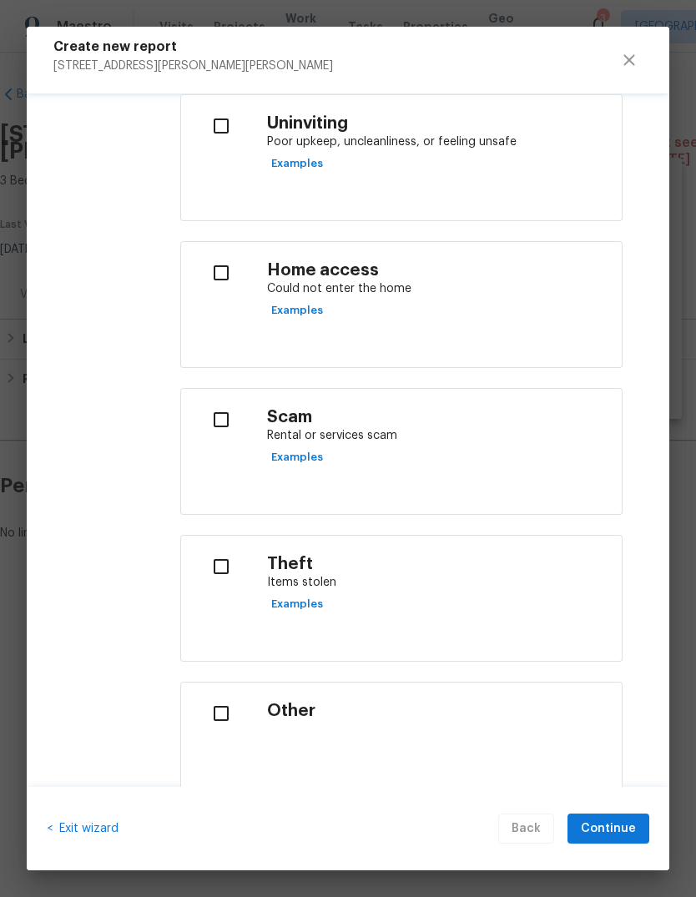
scroll to position [554, 0]
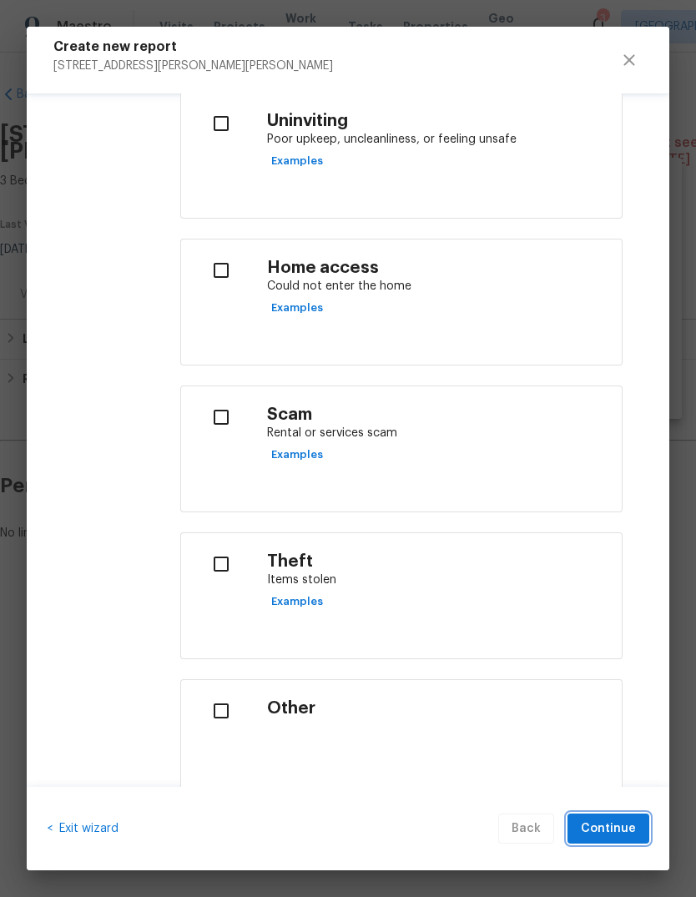
click at [620, 654] on span "Continue" at bounding box center [608, 829] width 55 height 21
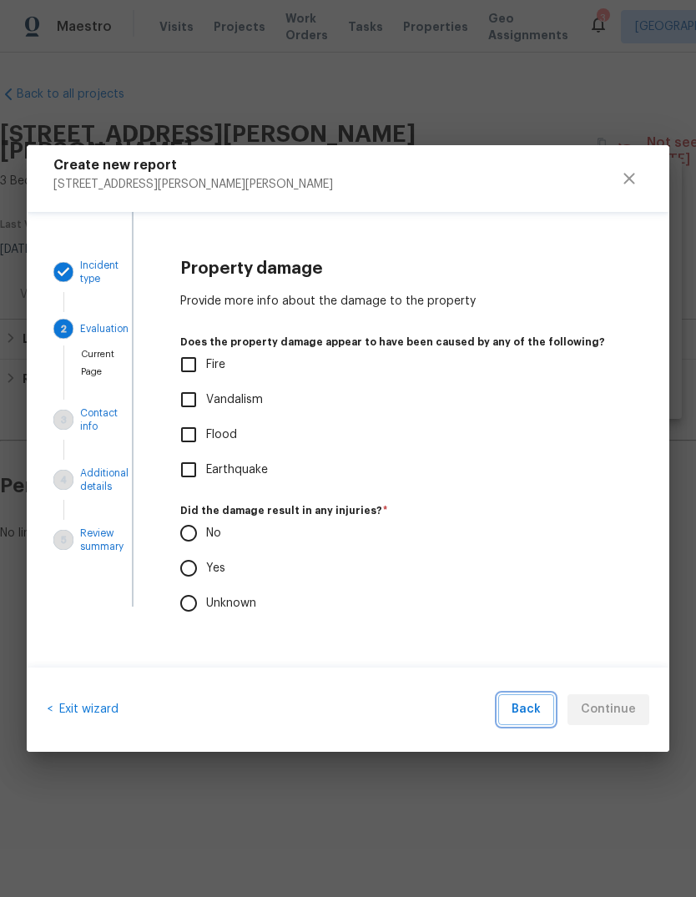
click at [526, 654] on span "Back" at bounding box center [526, 710] width 29 height 21
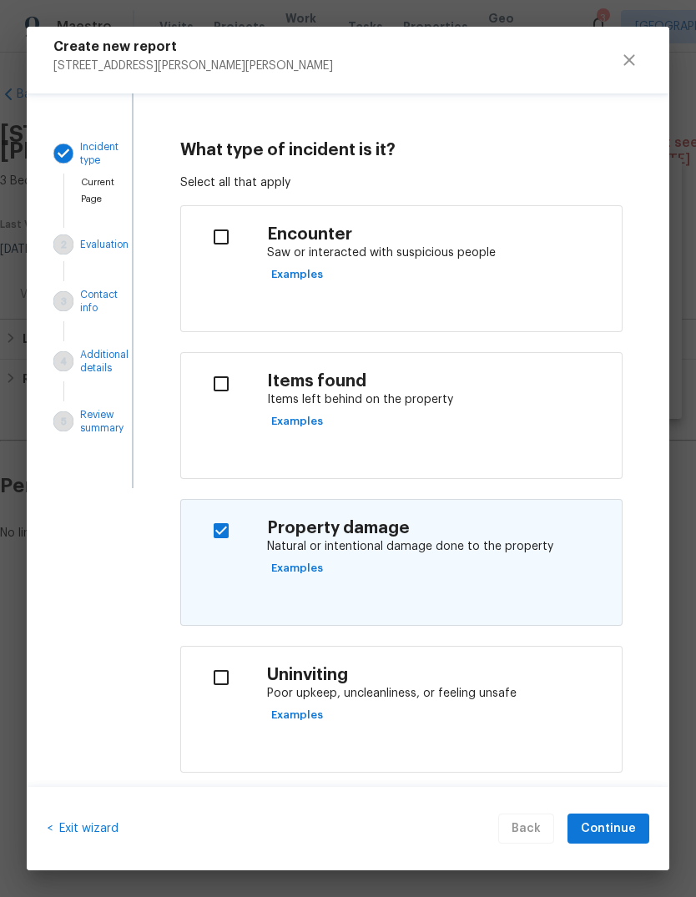
click at [238, 530] on input "checkbox" at bounding box center [221, 530] width 53 height 35
checkbox input "false"
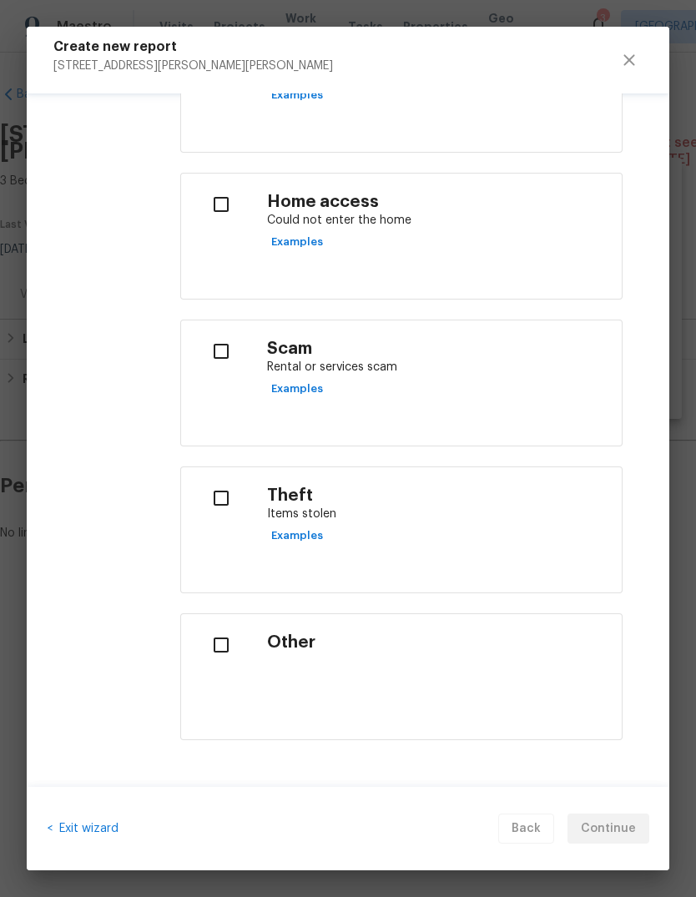
scroll to position [619, 0]
click at [223, 640] on input "checkbox" at bounding box center [221, 646] width 53 height 35
checkbox input "true"
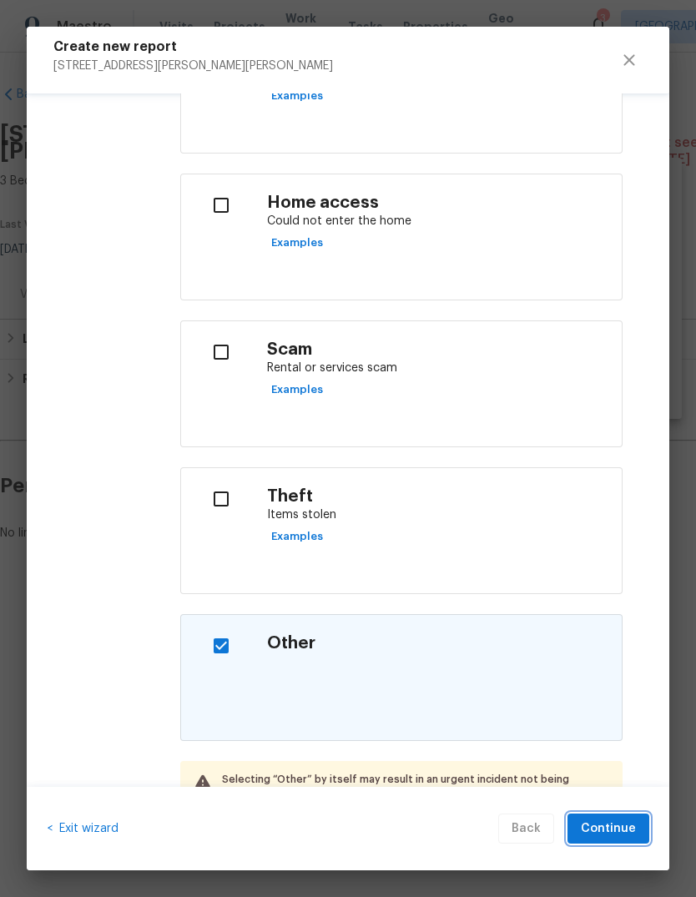
click at [616, 654] on span "Continue" at bounding box center [608, 829] width 55 height 21
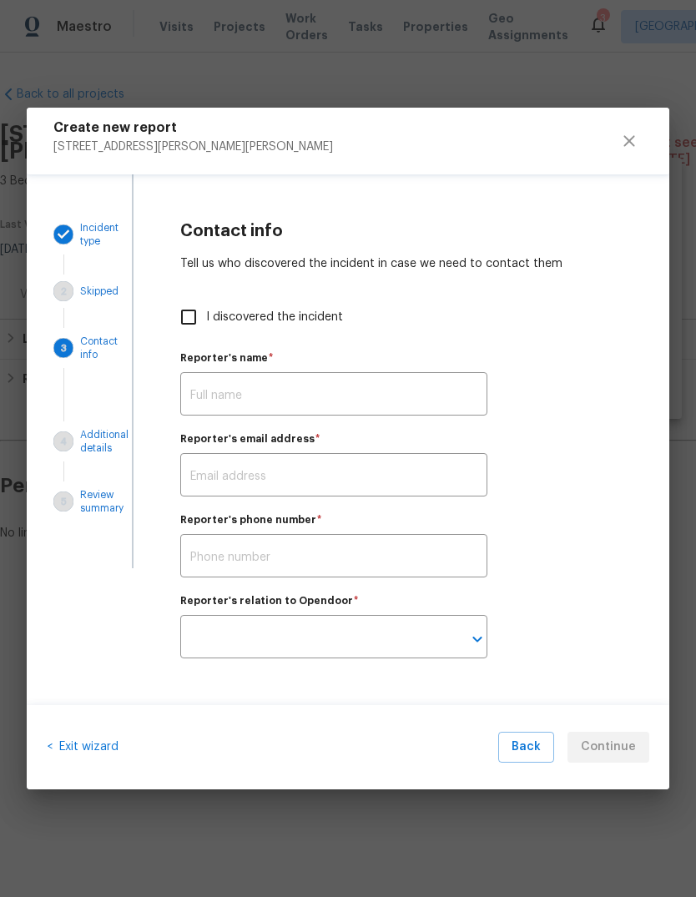
scroll to position [0, 0]
click at [413, 392] on input "text" at bounding box center [333, 395] width 307 height 39
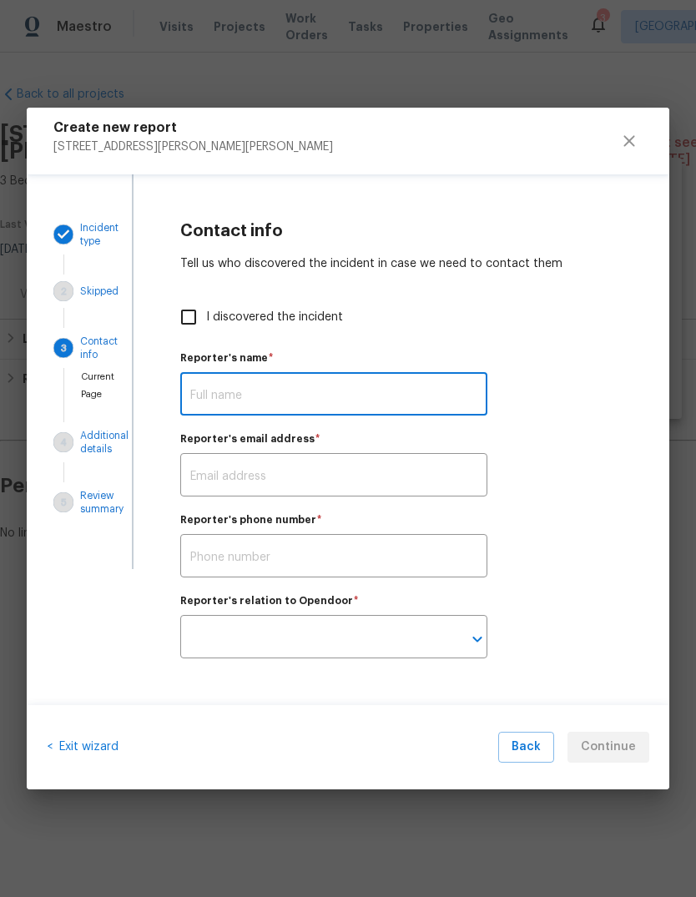
click at [190, 312] on input "I discovered the incident" at bounding box center [188, 317] width 35 height 35
checkbox input "true"
type input "[PERSON_NAME]"
type input "[PERSON_NAME][EMAIL_ADDRESS][PERSON_NAME][DOMAIN_NAME]"
type input "Opendoor employee"
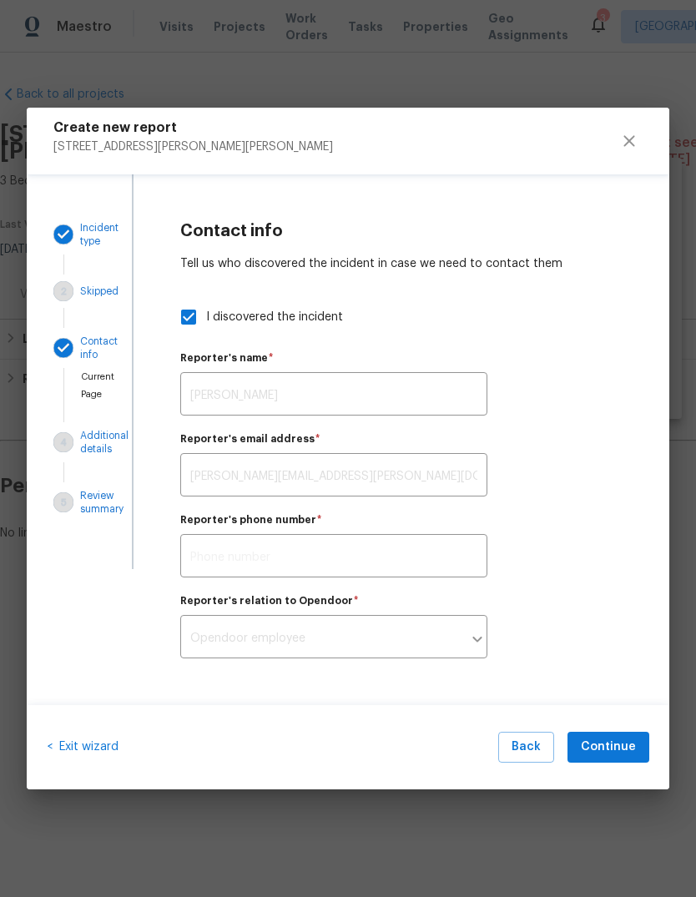
click at [472, 644] on div at bounding box center [477, 639] width 22 height 23
click at [625, 654] on span "Continue" at bounding box center [608, 747] width 55 height 21
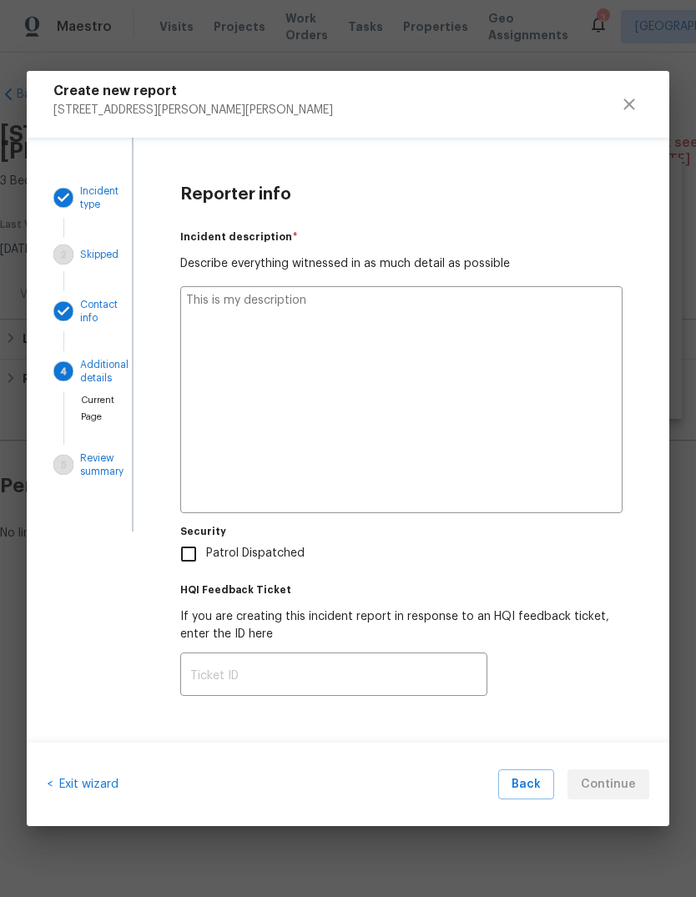
click at [518, 305] on textarea at bounding box center [401, 399] width 442 height 227
type textarea "Fou"
type textarea "x"
type textarea "Found"
type textarea "x"
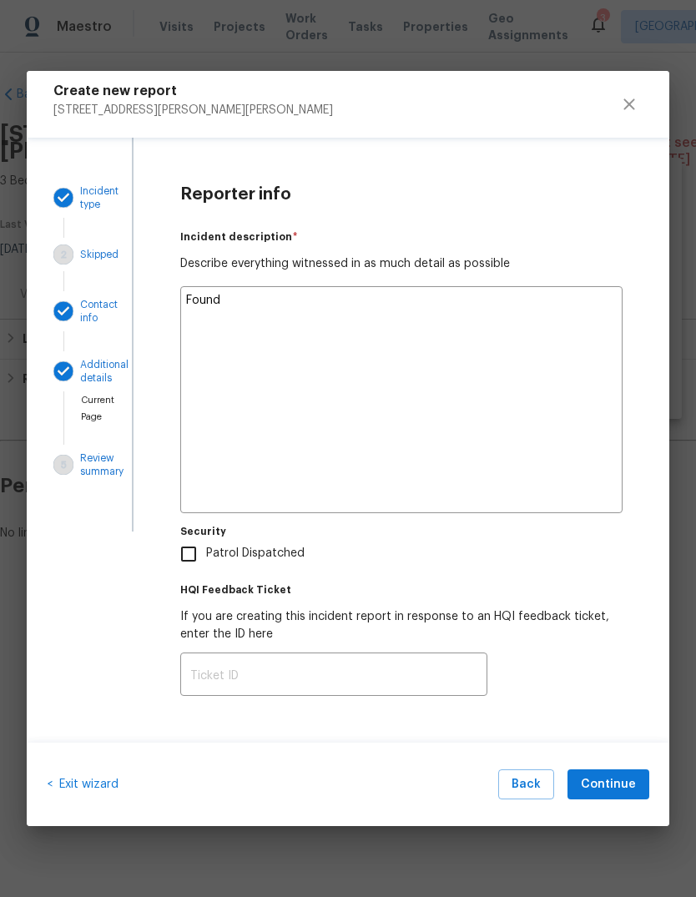
type textarea "Found lock"
type textarea "x"
type textarea "Found lockbox"
type textarea "x"
type textarea "Found lock box"
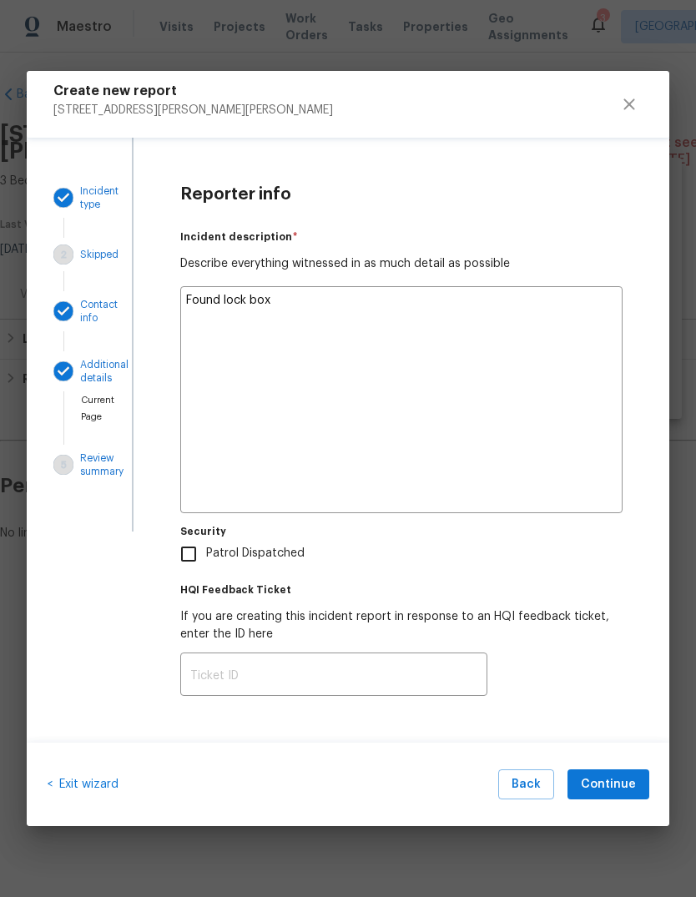
type textarea "x"
type textarea "Found lockbox"
type textarea "x"
type textarea "Found lockbox had been damaged"
type textarea "x"
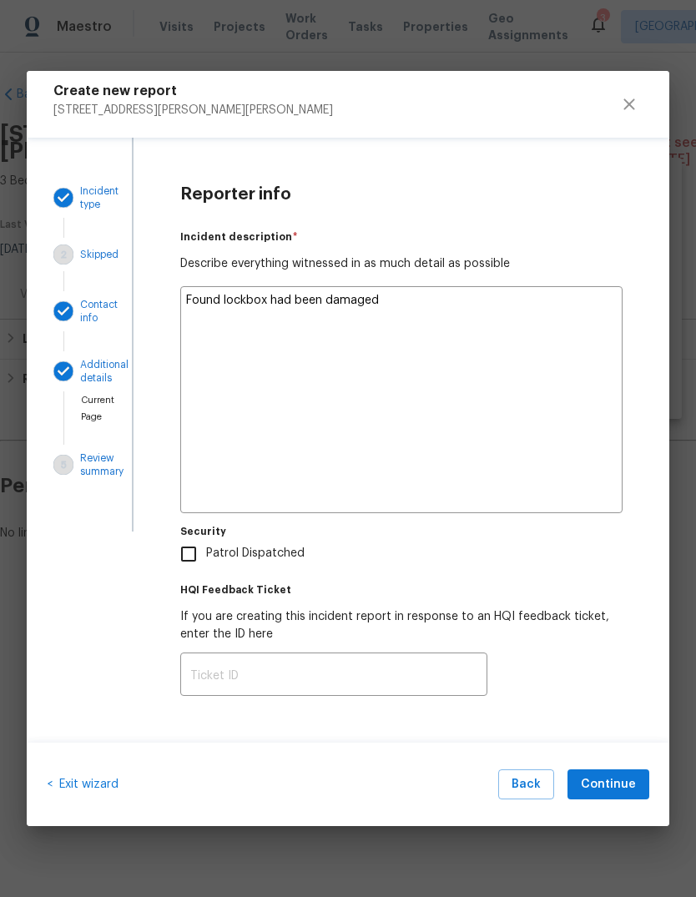
type textarea "Found lock box"
type textarea "x"
type textarea "Found lock box had been damaged in a"
type textarea "x"
type textarea "Found lock box had been damaged in an at"
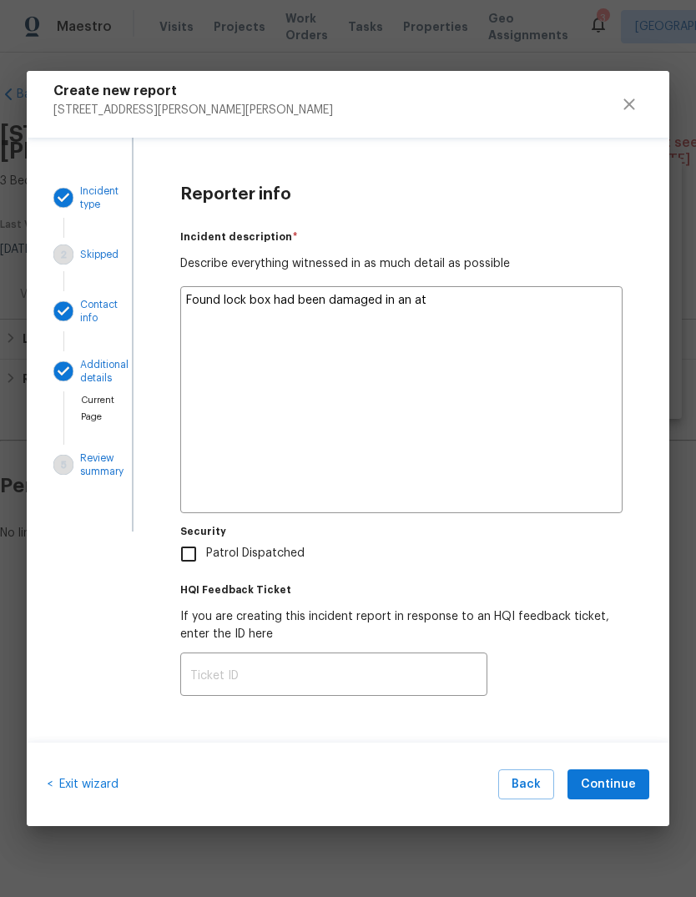
type textarea "x"
type textarea "Found lock box had been damaged in an attemp"
type textarea "x"
type textarea "Found lock box had been damaged in an attempt to"
type textarea "x"
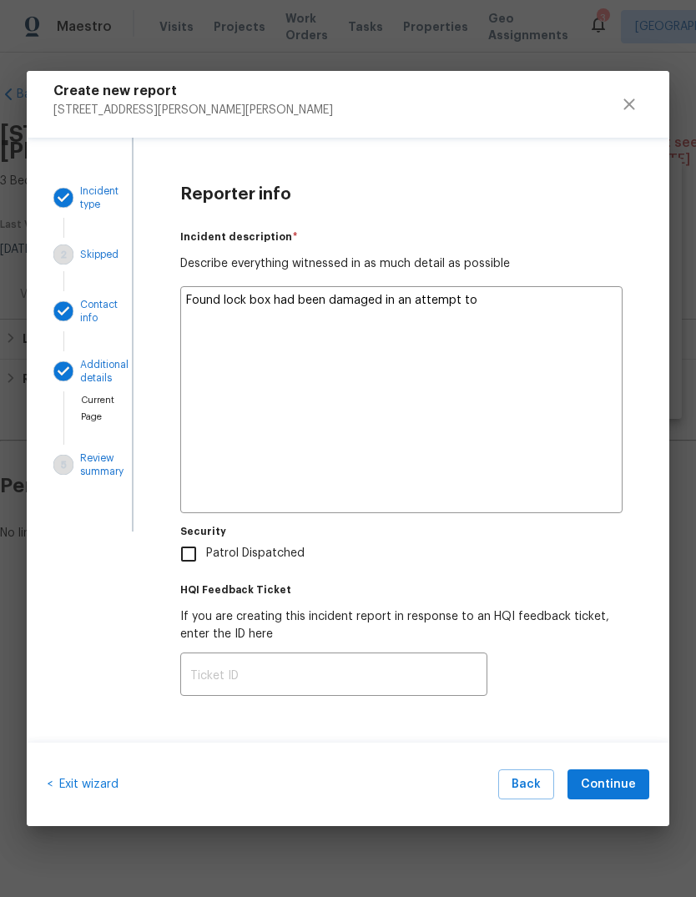
type textarea "Found lock box had been damaged in an attempt to enter the"
type textarea "x"
type textarea "Found lock box had been damaged in an attempt to enter the house"
type textarea "x"
type textarea "Found lock box had been damaged in an attempt to enter the house."
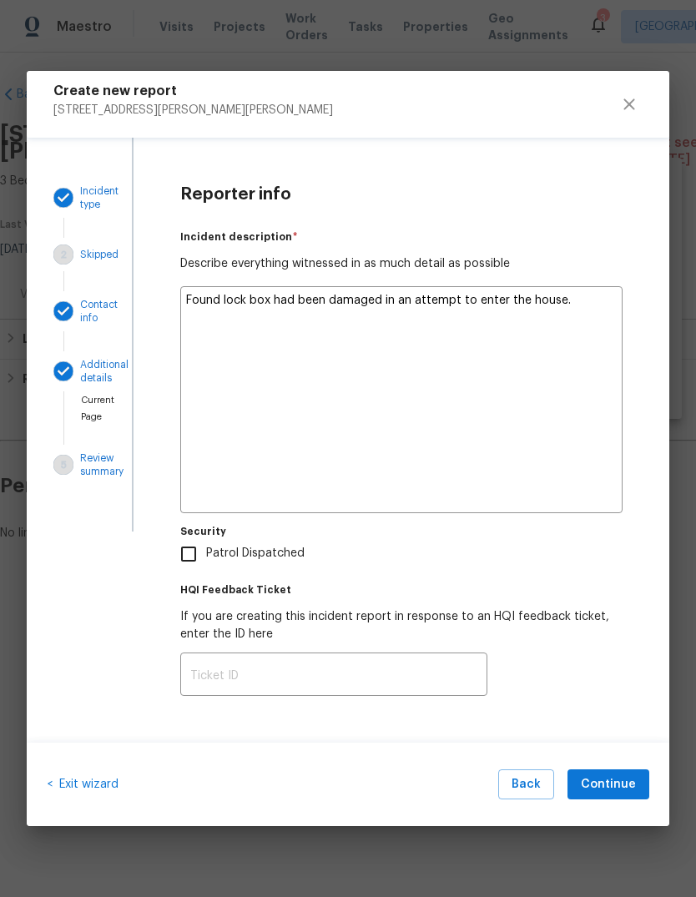
type textarea "x"
type textarea "Found lock box had been damaged in an attempt to enter the house. Key was"
type textarea "x"
type textarea "Found lock box had been damaged in an attempt to enter the house. Key was still"
type textarea "x"
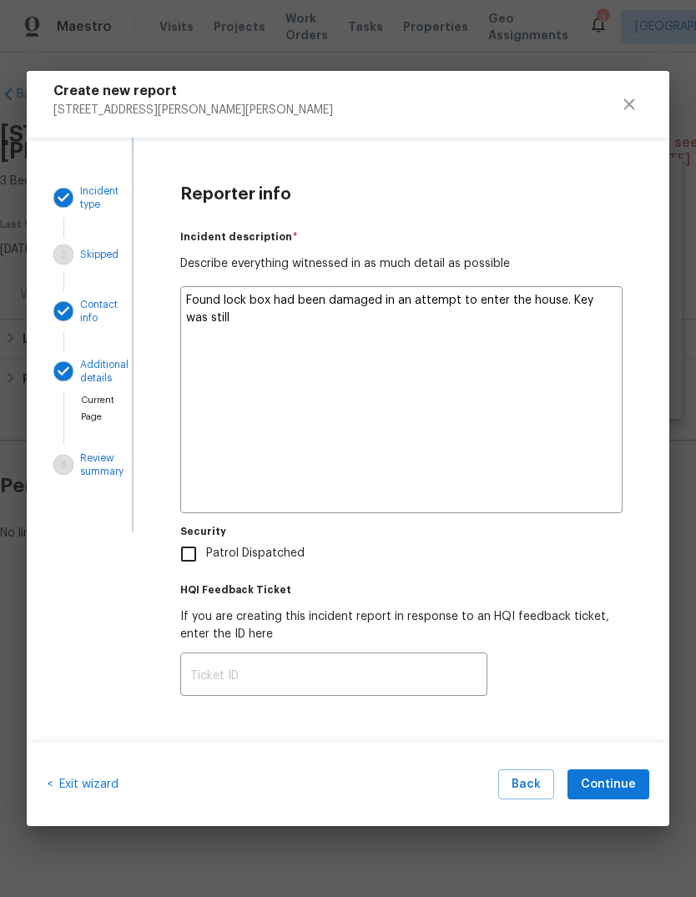
type textarea "Found lock box had been damaged in an attempt to enter the house. Key was still…"
type textarea "x"
type textarea "Found lock box had been damaged in an attempt to enter the house. Key was still…"
type textarea "x"
type textarea "Found lock box had been damaged in an attempt to enter the house. Key was still…"
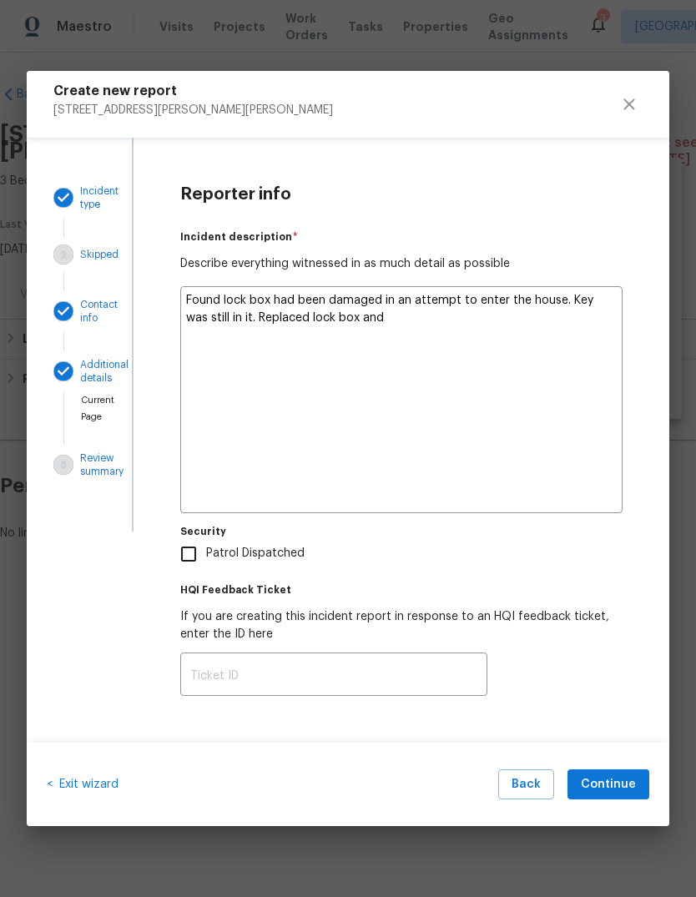
type textarea "x"
type textarea "Found lock box had been damaged in an attempt to enter the house. Key was still…"
type textarea "x"
type textarea "Found lock box had been damaged in an attempt to enter the house. Key was still…"
type textarea "x"
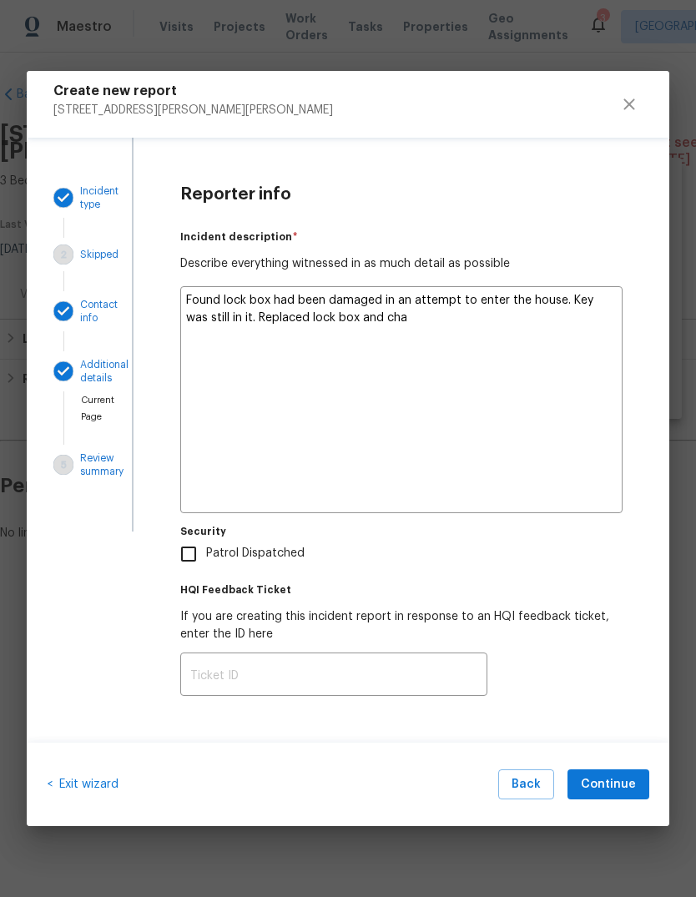
type textarea "Found lock box had been damaged in an attempt to enter the house. Key was still…"
type textarea "x"
type textarea "Found lock box had been damaged in an attempt to enter the house. Key was still…"
type textarea "x"
type textarea "Found lock box had been damaged in an attempt to enter the house. Key was still…"
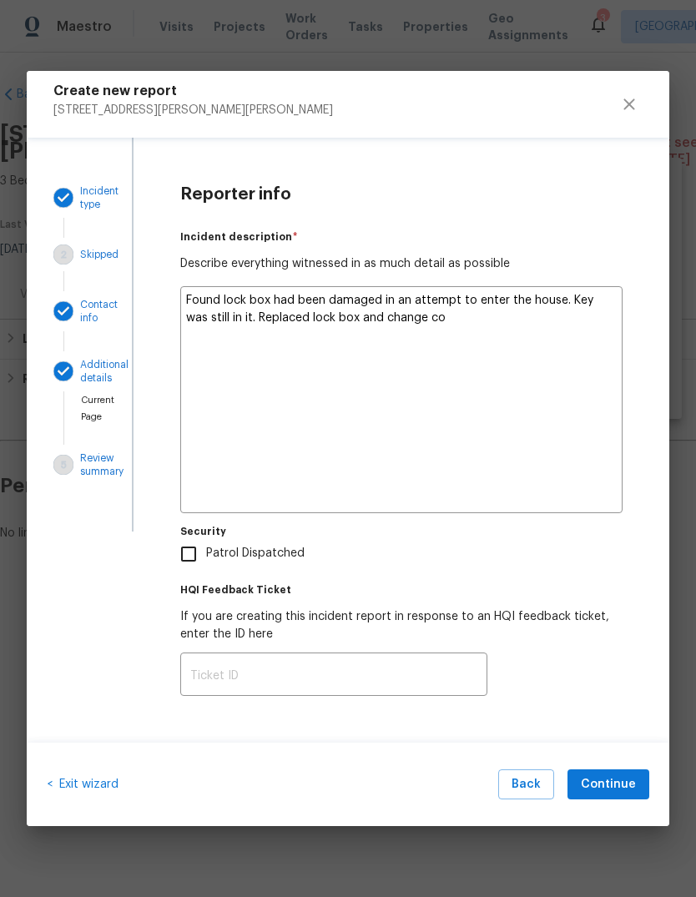
type textarea "x"
type textarea "Found lock box had been damaged in an attempt to enter the house. Key was still…"
type textarea "x"
type textarea "Found lock box had been damaged in an attempt to enter the house. Key was still…"
type textarea "x"
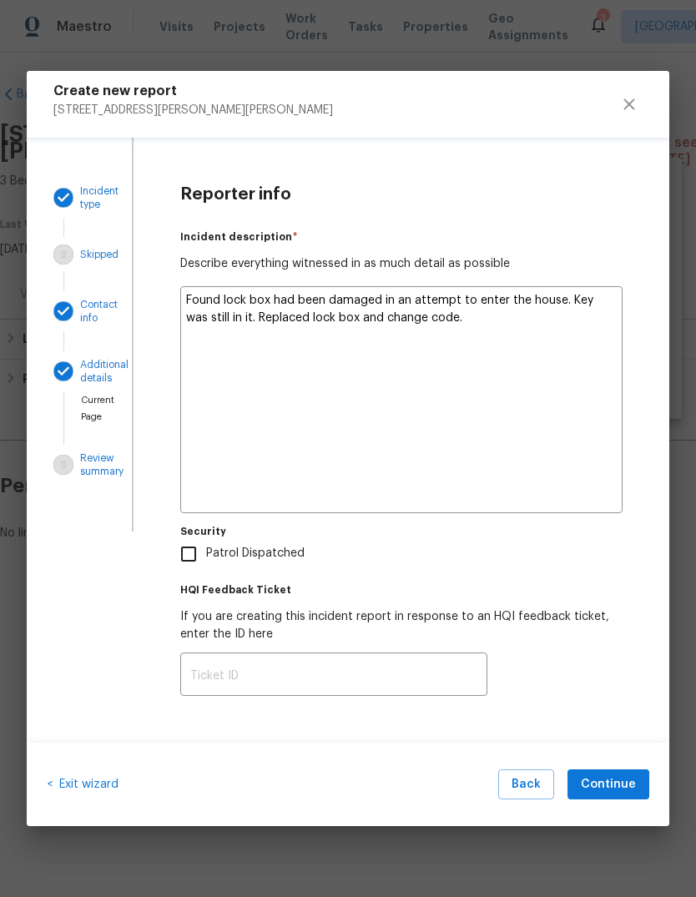
type textarea "Found lock box had been damaged in an attempt to enter the house. Key was still…"
type textarea "x"
type textarea "Found lock box had been damaged in an attempt to enter the house. Key was still…"
type textarea "x"
type textarea "Found lock box had been damaged in an attempt to enter the house. Key was still…"
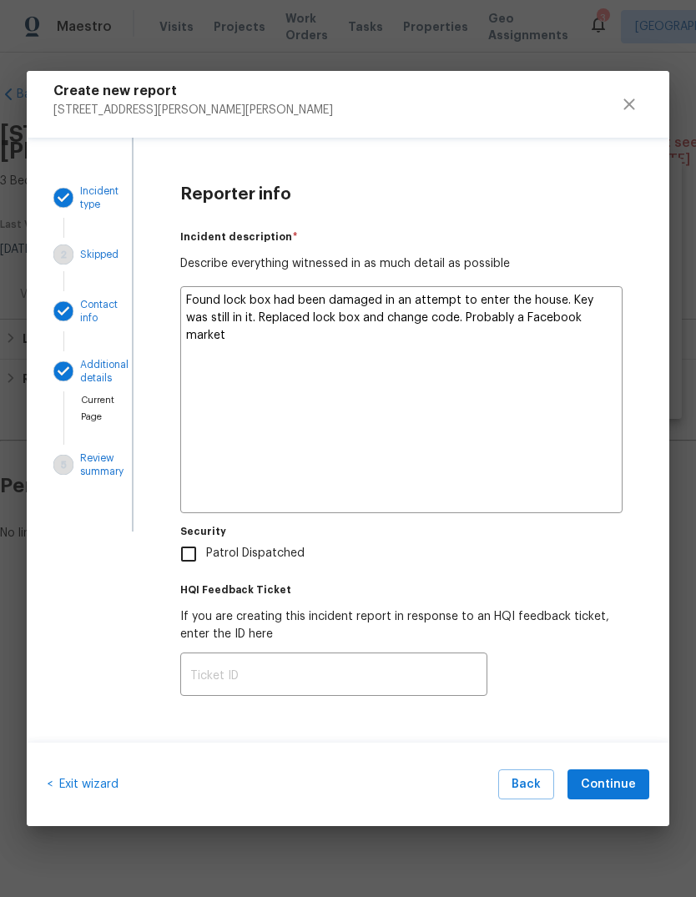
type textarea "x"
type textarea "Found lock box had been damaged in an attempt to enter the house. Key was still…"
type textarea "x"
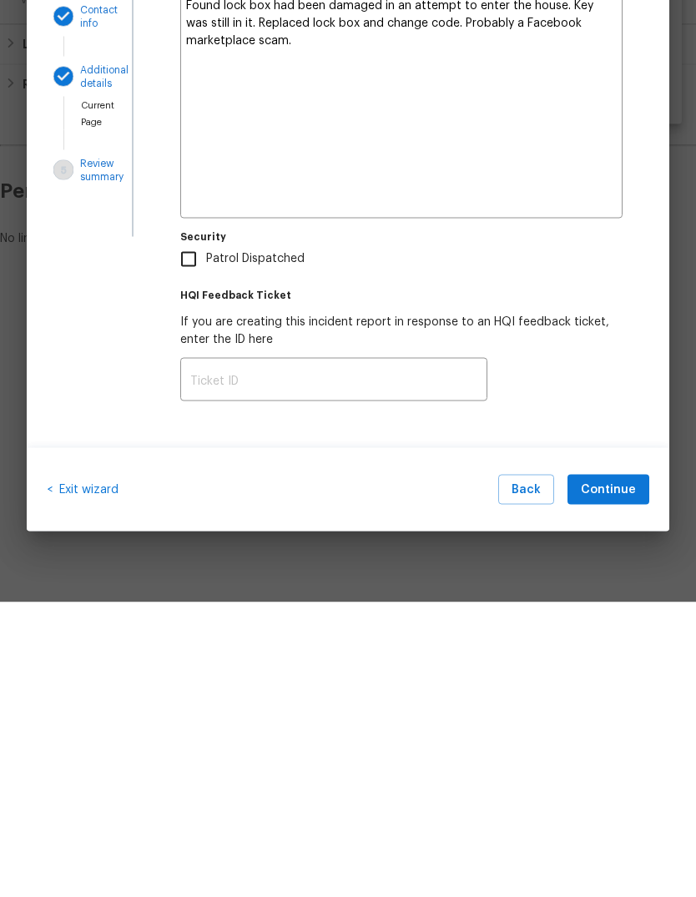
type textarea "Found lock box had been damaged in an attempt to enter the house. Key was still…"
type textarea "x"
type textarea "Found lock box had been damaged in an attempt to enter the house. Key was still…"
type textarea "x"
type textarea "Found lock box had been damaged in an attempt to enter the house. Key was still…"
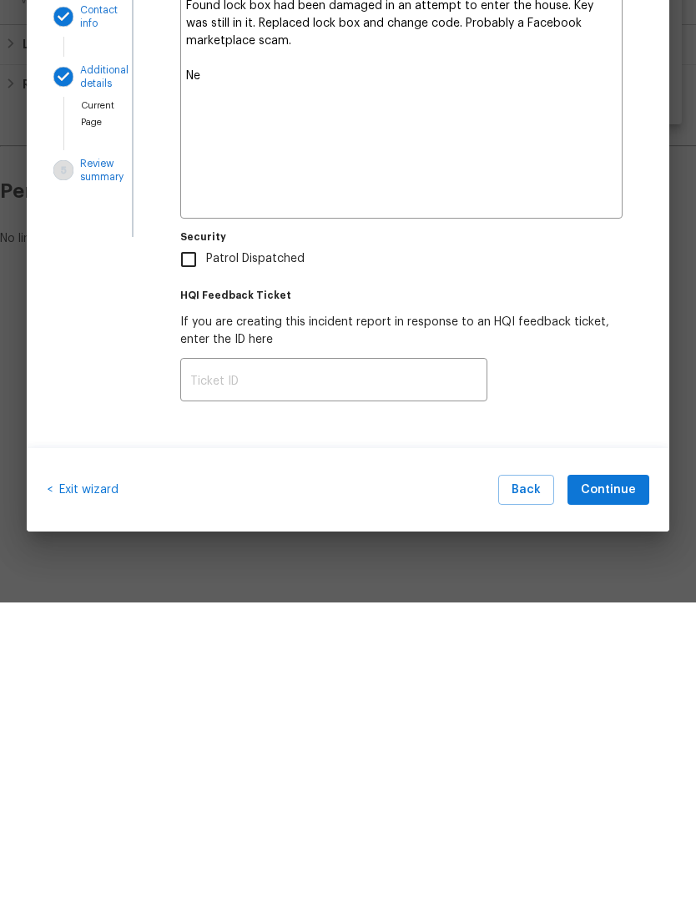
type textarea "x"
type textarea "Found lock box had been damaged in an attempt to enter the house. Key was still…"
type textarea "x"
type textarea "Found lock box had been damaged in an attempt to enter the house. Key was still…"
type textarea "x"
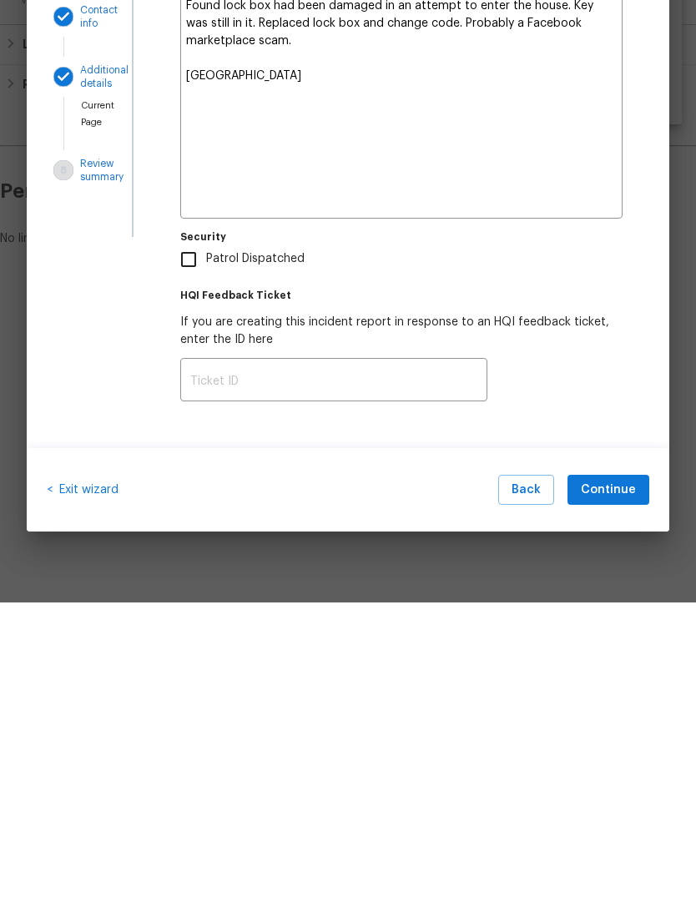
type textarea "Found lock box had been damaged in an attempt to enter the house. Key was still…"
type textarea "x"
type textarea "Found lock box had been damaged in an attempt to enter the house. Key was still…"
type textarea "x"
type textarea "Found lock box had been damaged in an attempt to enter the house. Key was still…"
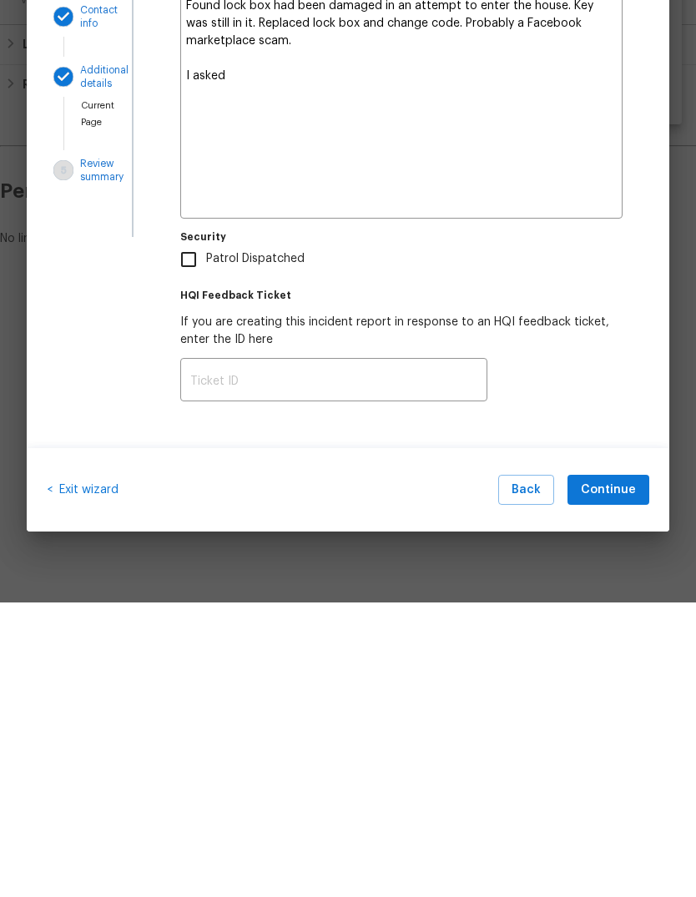
type textarea "x"
type textarea "Found lock box had been damaged in an attempt to enter the house. Key was still…"
type textarea "x"
type textarea "Found lock box had been damaged in an attempt to enter the house. Key was still…"
type textarea "x"
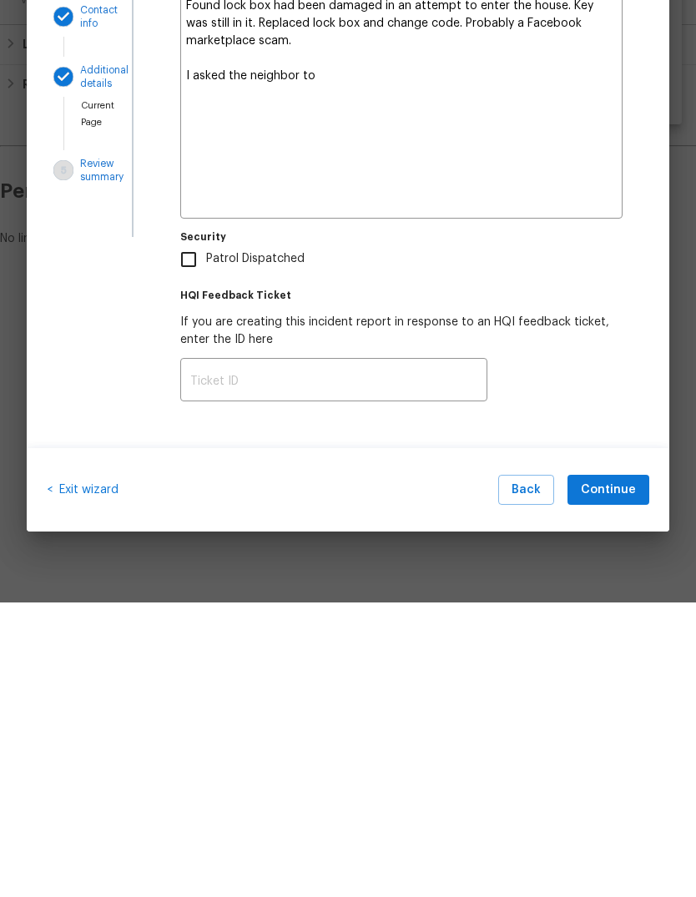
type textarea "Found lock box had been damaged in an attempt to enter the house. Key was still…"
type textarea "x"
type textarea "Found lock box had been damaged in an attempt to enter the house. Key was still…"
type textarea "x"
type textarea "Found lock box had been damaged in an attempt to enter the house. Key was still…"
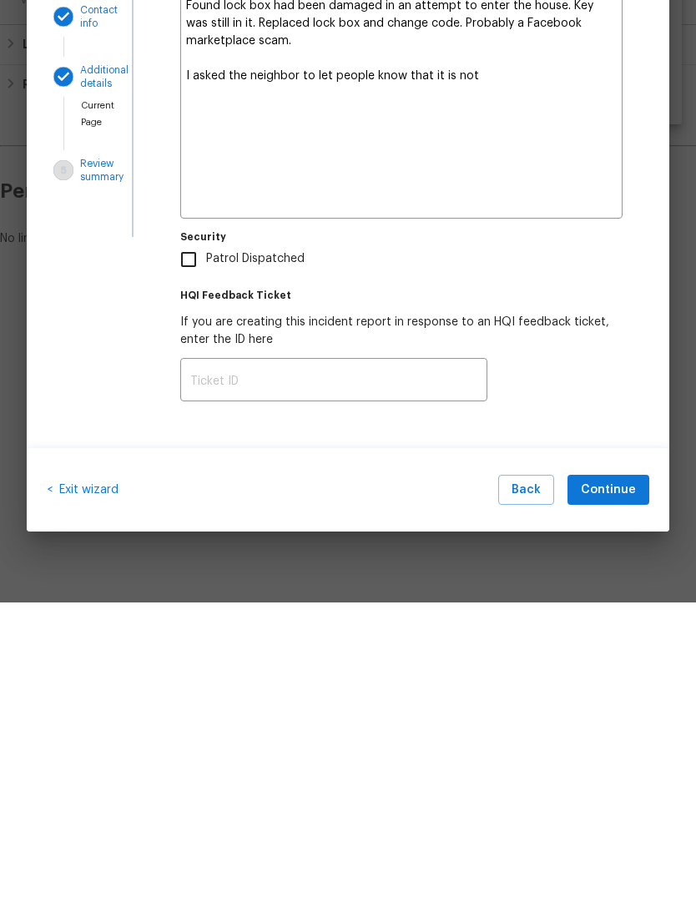
type textarea "x"
type textarea "Found lock box had been damaged in an attempt to enter the house. Key was still…"
type textarea "x"
type textarea "Found lock box had been damaged in an attempt to enter the house. Key was still…"
type textarea "x"
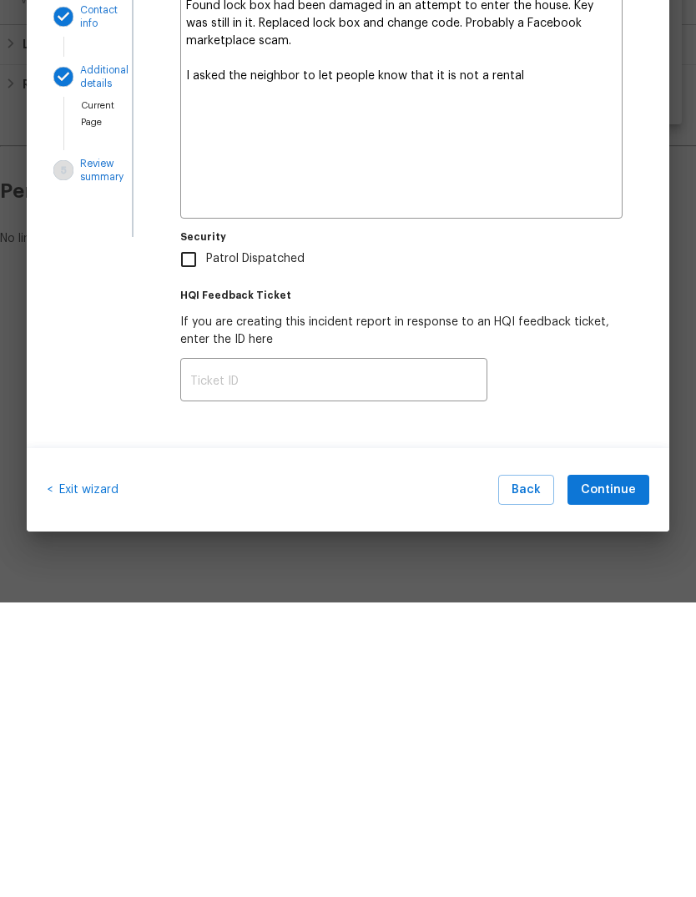
type textarea "Found lock box had been damaged in an attempt to enter the house. Key was still…"
type textarea "x"
type textarea "Found lock box had been damaged in an attempt to enter the house. Key was still…"
type textarea "x"
type textarea "Found lock box had been damaged in an attempt to enter the house. Key was still…"
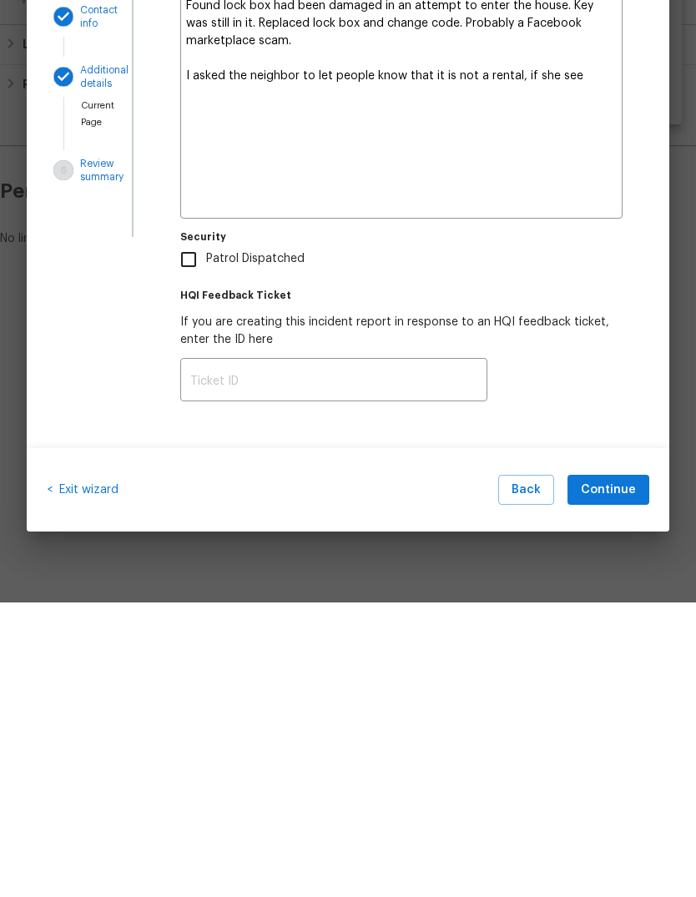
type textarea "x"
type textarea "Found lock box had been damaged in an attempt to enter the house. Key was still…"
type textarea "x"
type textarea "Found lock box had been damaged in an attempt to enter the house. Key was still…"
type textarea "x"
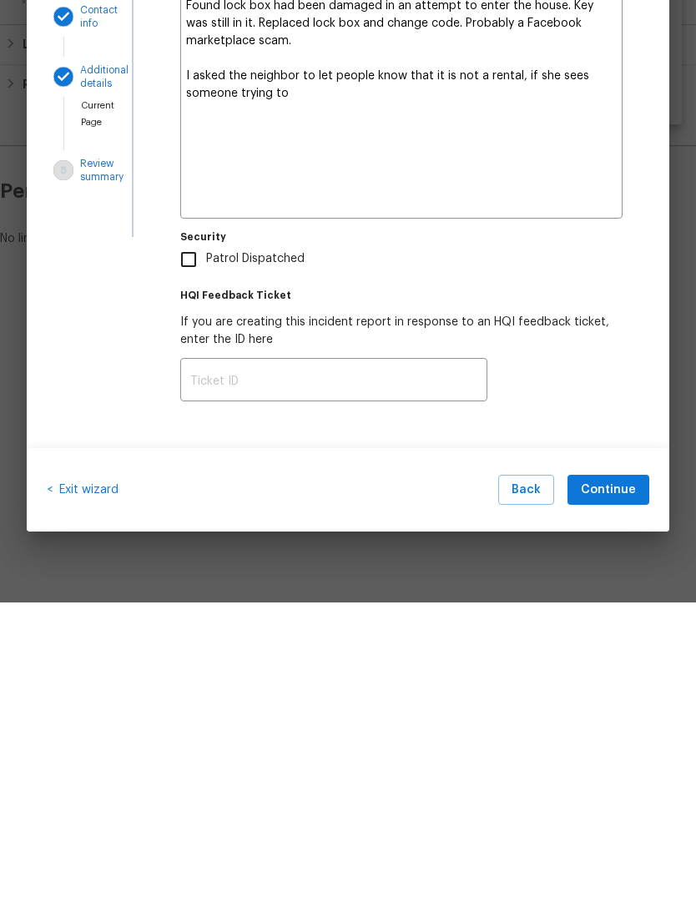
type textarea "Found lock box had been damaged in an attempt to enter the house. Key was still…"
type textarea "x"
type textarea "Found lock box had been damaged in an attempt to enter the house. Key was still…"
type textarea "x"
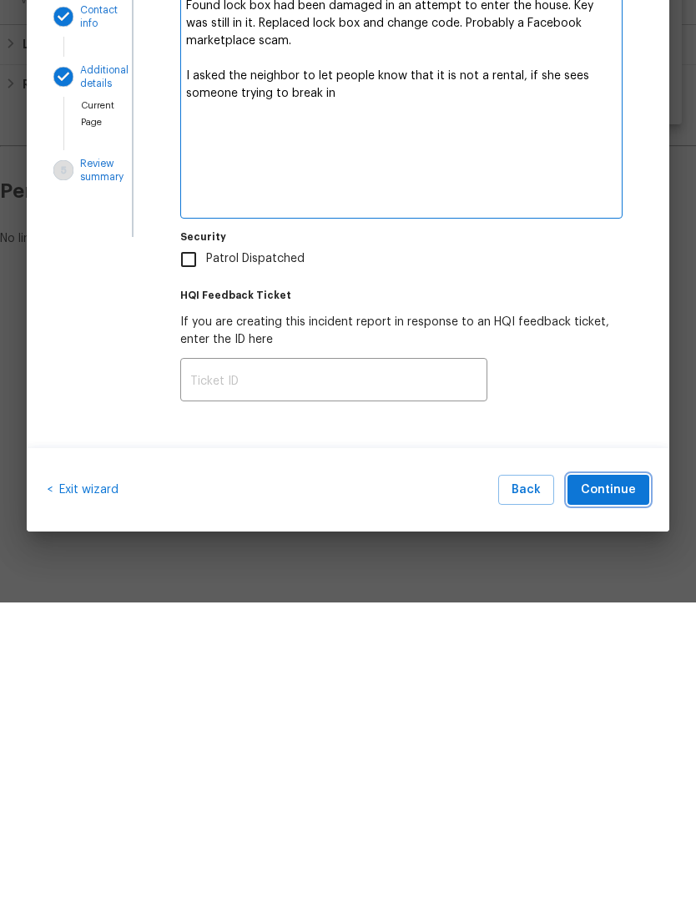
click at [614, 654] on span "Continue" at bounding box center [608, 785] width 55 height 21
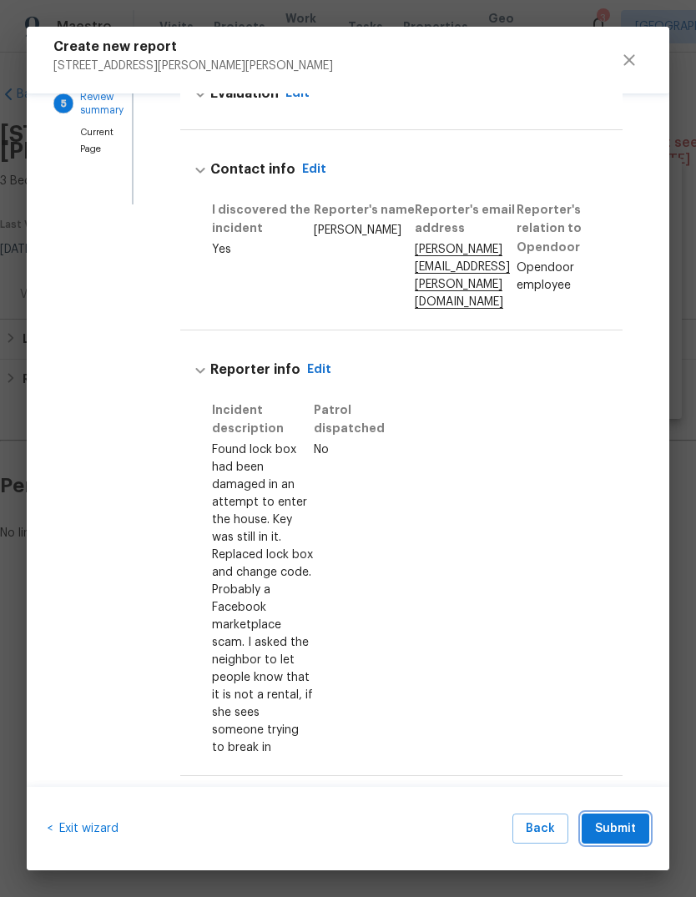
scroll to position [283, 0]
click at [626, 654] on span "Submit" at bounding box center [615, 829] width 41 height 21
